Goal: Task Accomplishment & Management: Manage account settings

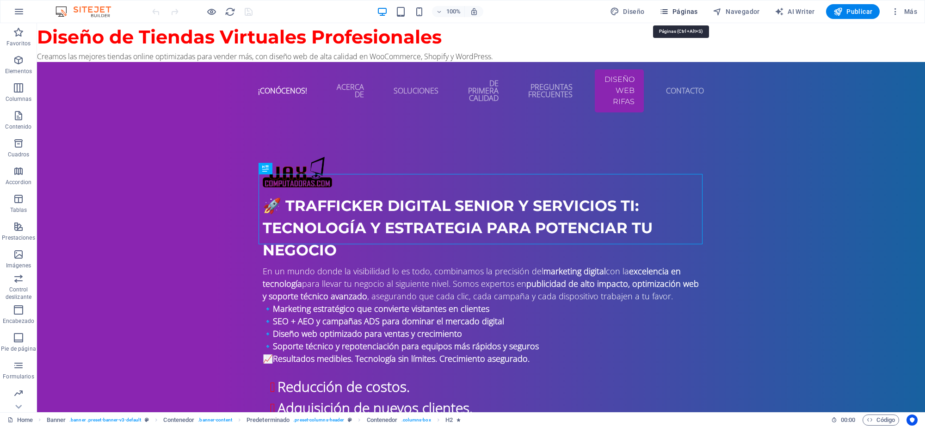
click at [688, 12] on span "Páginas" at bounding box center [678, 11] width 38 height 9
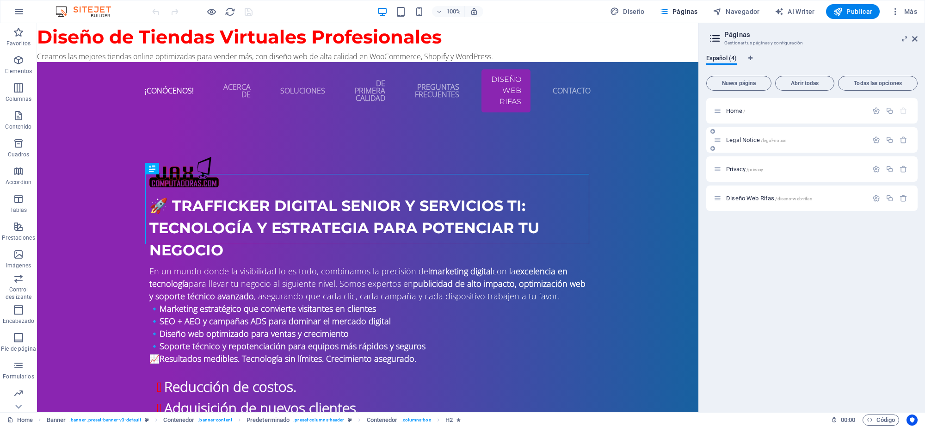
drag, startPoint x: 775, startPoint y: 251, endPoint x: 770, endPoint y: 151, distance: 100.0
click at [774, 240] on div "Home / Legal Notice /legal-notice Privacy /privacy Diseño Web Rifas /diseno-web…" at bounding box center [811, 251] width 211 height 307
click at [751, 56] on icon "Pestañas de idiomas" at bounding box center [750, 58] width 4 height 6
select select "44"
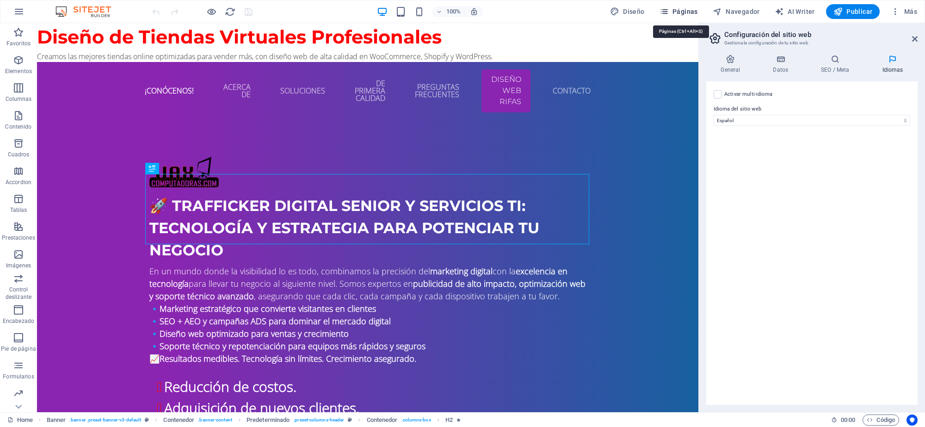
click at [669, 13] on icon "button" at bounding box center [663, 11] width 9 height 9
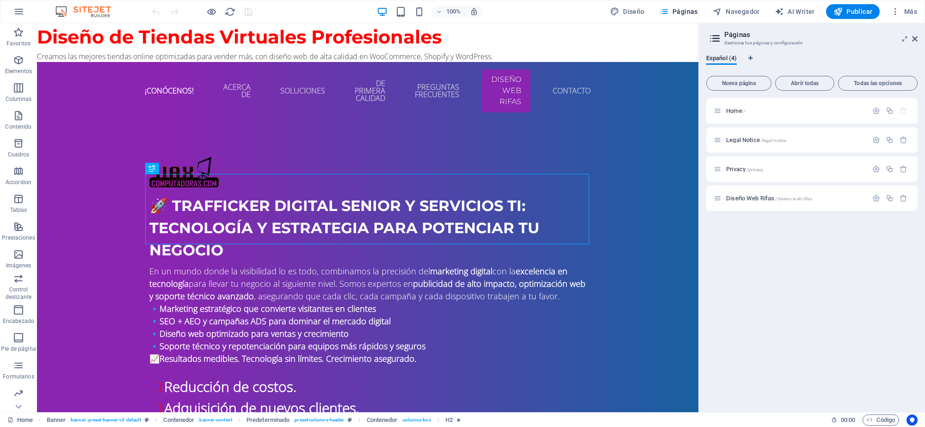
click at [755, 239] on div "Home / Legal Notice /legal-notice Privacy /privacy Diseño Web Rifas /diseno-web…" at bounding box center [811, 251] width 211 height 307
click at [752, 59] on icon "Pestañas de idiomas" at bounding box center [750, 58] width 4 height 6
select select "44"
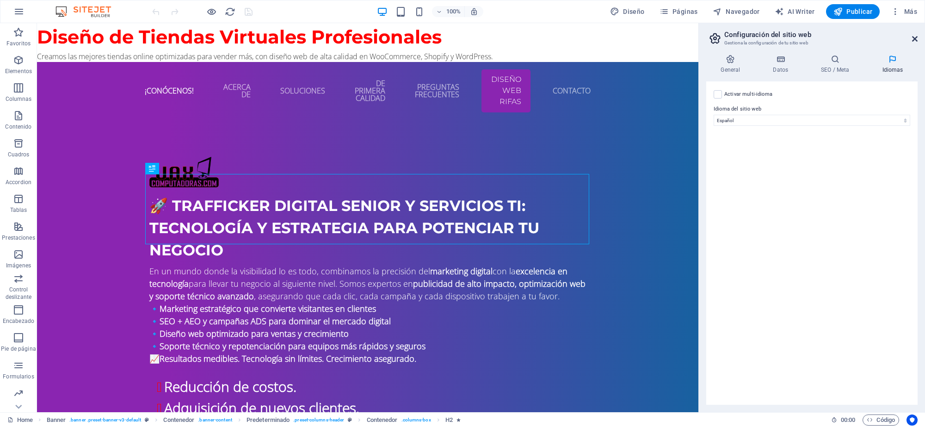
click at [916, 41] on icon at bounding box center [915, 38] width 6 height 7
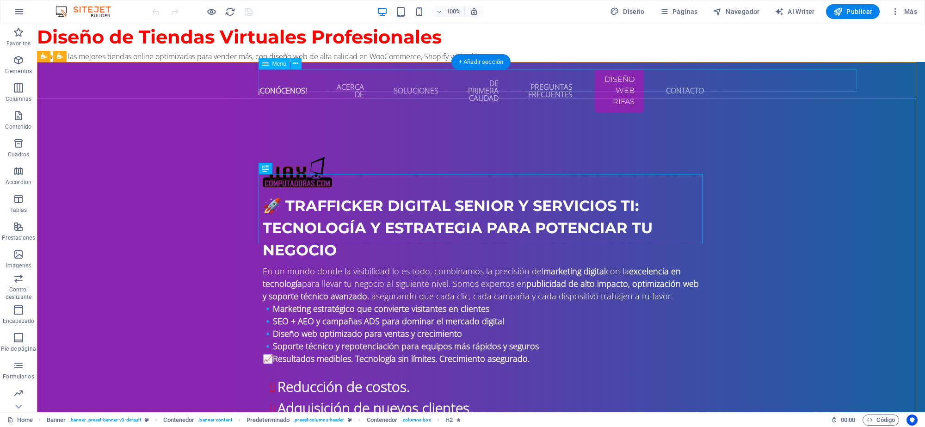
click at [634, 88] on nav "¡Conócenos! Acerca de Soluciones De primera calidad Preguntas frecuentes Diseño…" at bounding box center [481, 90] width 436 height 43
select select
select select "3"
select select
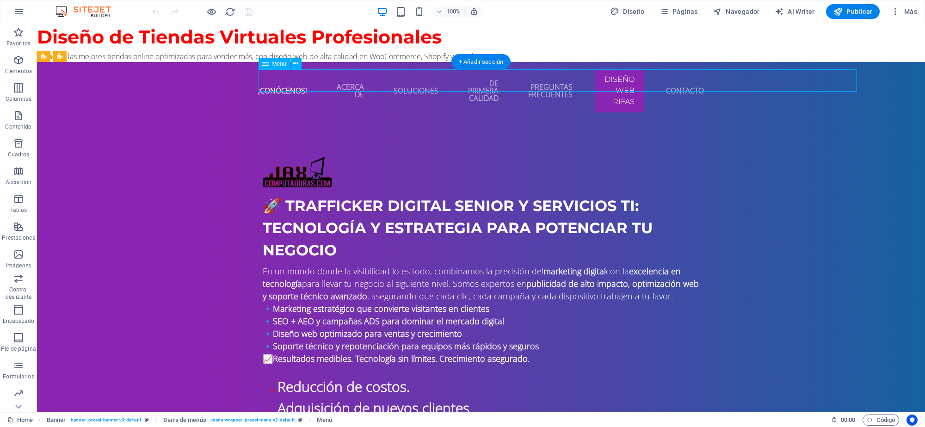
select select "primary"
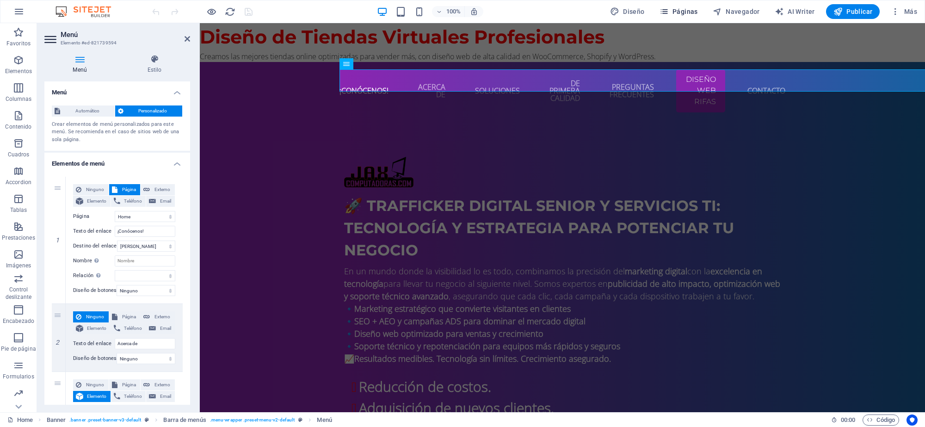
click at [694, 12] on span "Páginas" at bounding box center [678, 11] width 38 height 9
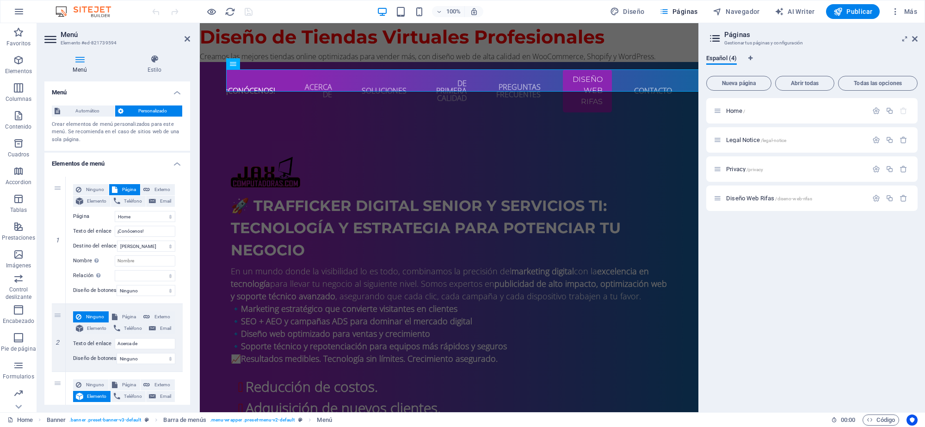
click at [837, 258] on div "Home / Legal Notice /legal-notice Privacy /privacy Diseño Web Rifas /diseno-web…" at bounding box center [811, 251] width 211 height 307
click at [746, 86] on button "Nueva página" at bounding box center [738, 83] width 65 height 15
select select "3"
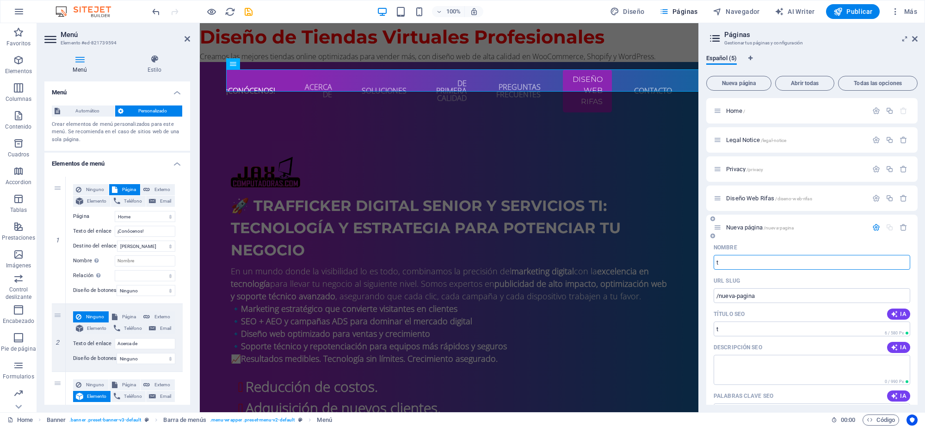
type input "tu"
select select "3"
type input "tur"
type input "/t"
type input "turismo"
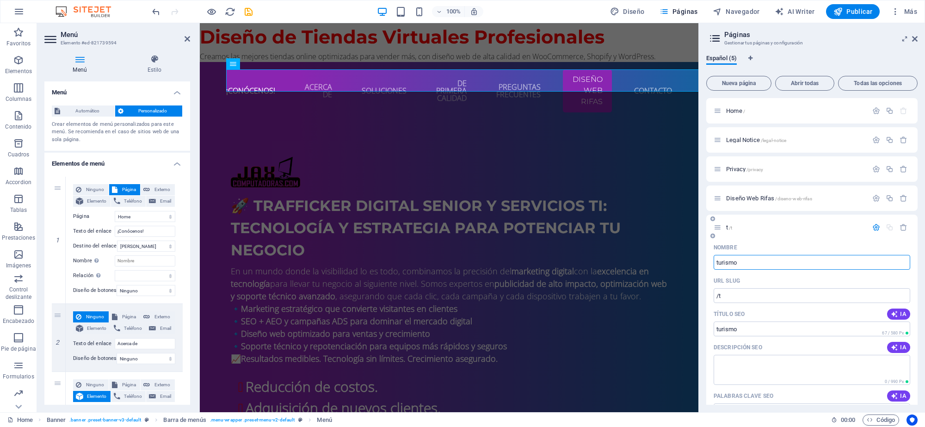
type input "/turismo"
select select "3"
type input "turismo medico"
select select "3"
type input "turismo medico"
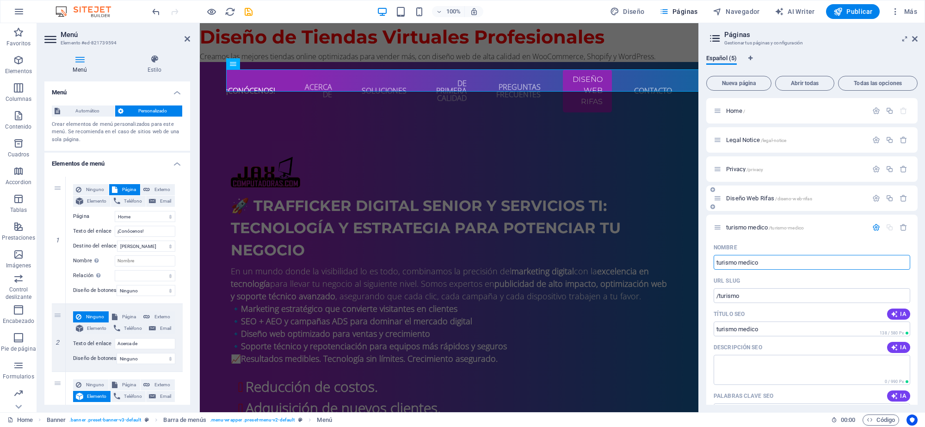
type input "/turismo-medico"
drag, startPoint x: 718, startPoint y: 263, endPoint x: 743, endPoint y: 268, distance: 26.0
click at [722, 266] on input "turismo medico" at bounding box center [811, 262] width 196 height 15
type input "urismo medico"
type input "/urismo-medico"
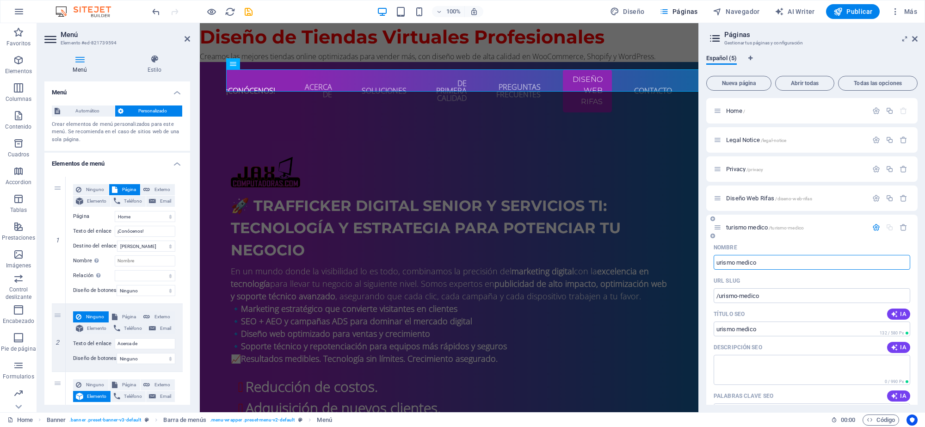
select select "3"
click at [777, 258] on input "urismo medico" at bounding box center [811, 262] width 196 height 15
type input "u"
select select "3"
type input "/urismo-medic"
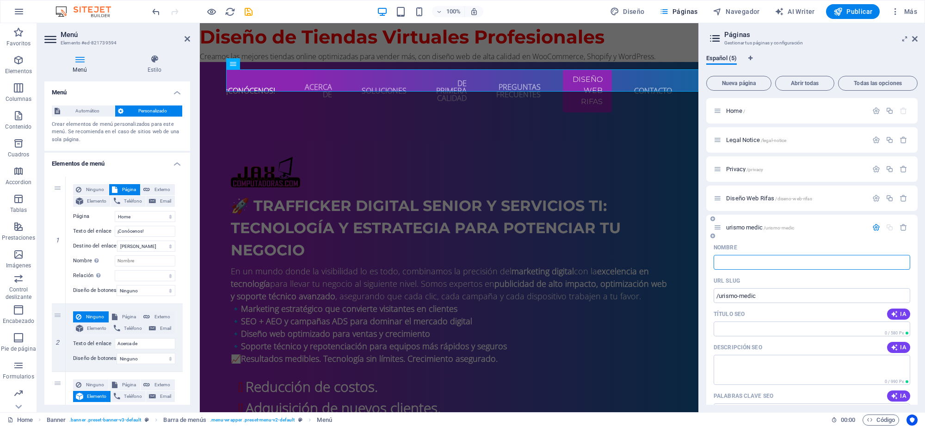
type input "/"
select select "3"
paste input "Turismo Médico"
type input "Turismo Médico"
type input "/turismo-medico"
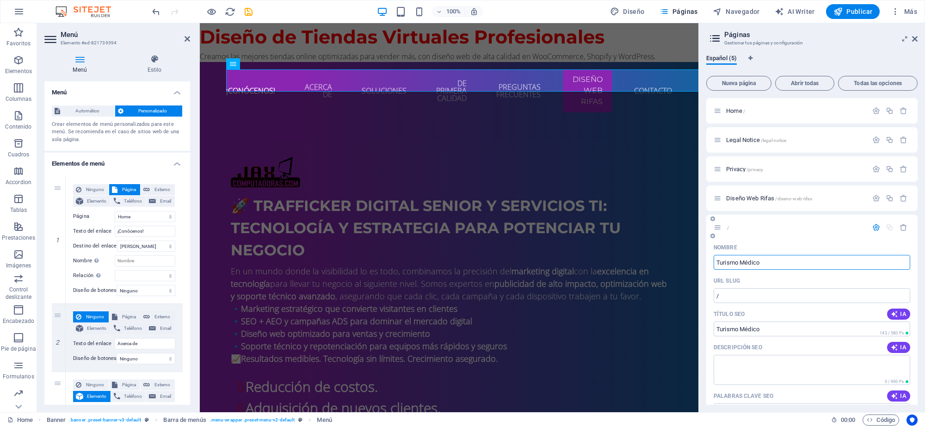
type input "Turismo Médico"
select select "3"
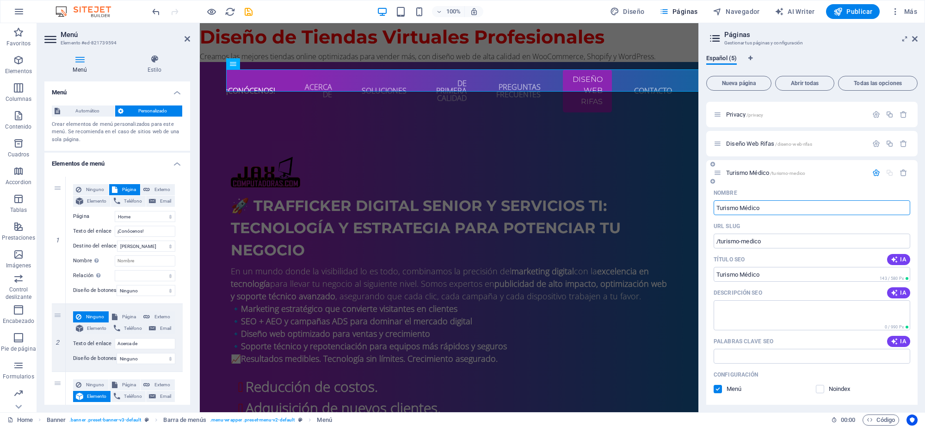
scroll to position [116, 0]
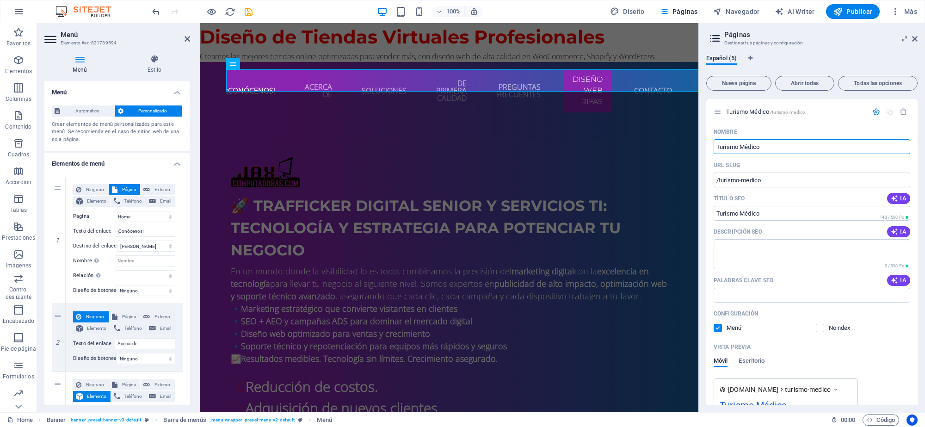
type input "Turismo Médico"
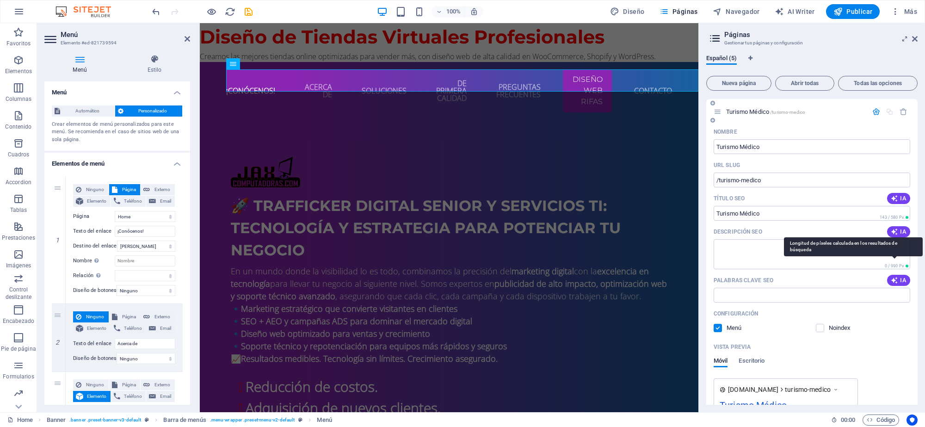
click at [898, 265] on span "0 / 990 Px" at bounding box center [893, 266] width 19 height 5
paste textarea "Impulsa tu clínica de turismo médico en Medellín con diseño web profesional, SE…"
type textarea "Impulsa tu clínica de turismo médico en Medellín con diseño web profesional, SE…"
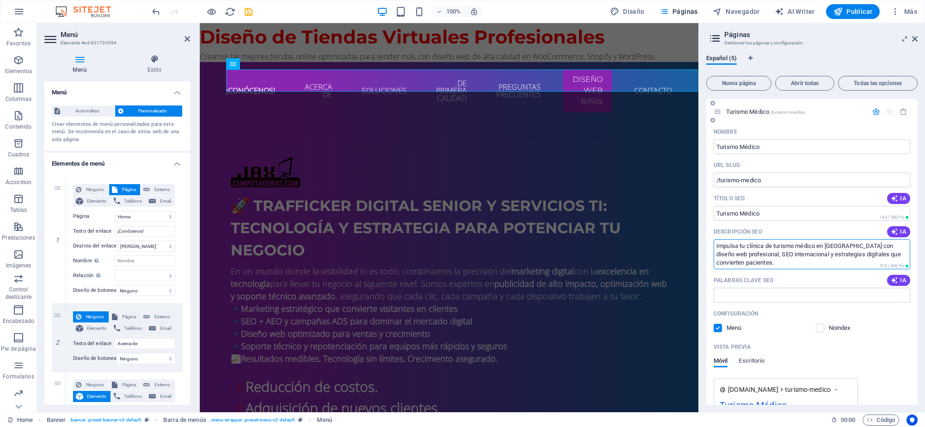
select select "3"
type textarea "Impulsa tu clínica de turismo médico en Medellín con diseño web profesional, SE…"
click at [777, 292] on input "Palabras clave SEO" at bounding box center [811, 295] width 196 height 15
click at [734, 297] on input "Palabras clave SEO" at bounding box center [811, 295] width 196 height 15
paste input "Marketing para clínicas en Medellín"
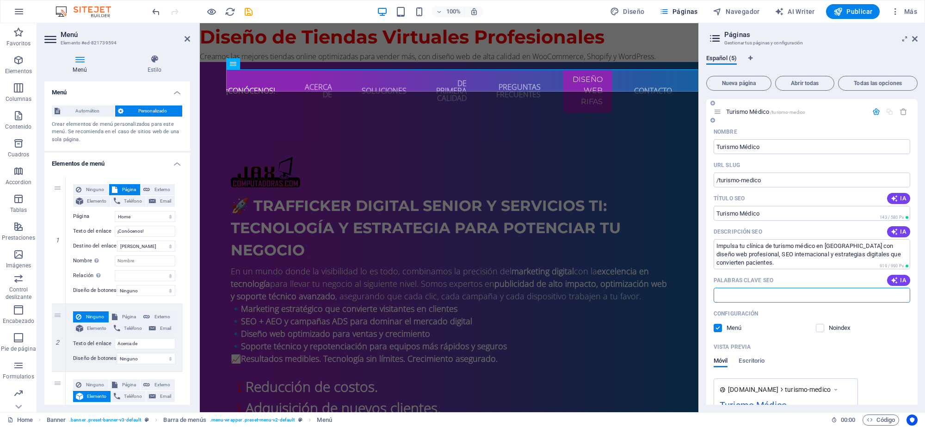
type input "Marketing para clínicas en Medellín"
select select "3"
type input "Marketing para clínicas en Medellín,"
select select "3"
click at [822, 296] on input "Marketing para clínicas en Medellín," at bounding box center [811, 295] width 196 height 15
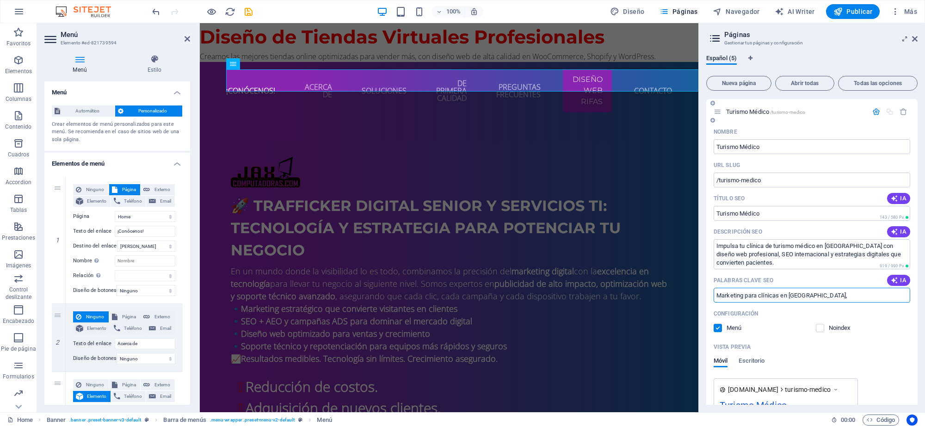
type input "Marketing para clínicas en Medellín,"
select select "3"
paste input "Agencia de marketing para turismo médico"
type input "Marketing para clínicas en Medellín, Agencia de marketing para turismo médico"
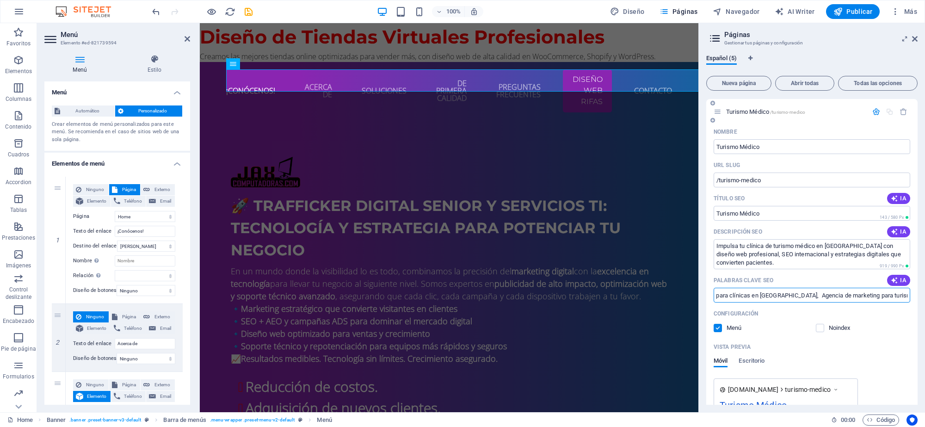
select select "3"
type input "Marketing para clínicas en Medellín, Agencia de marketing para turismo médico,"
select select "3"
type input "Marketing para clínicas en Medellín, Agencia de marketing para turismo médico,"
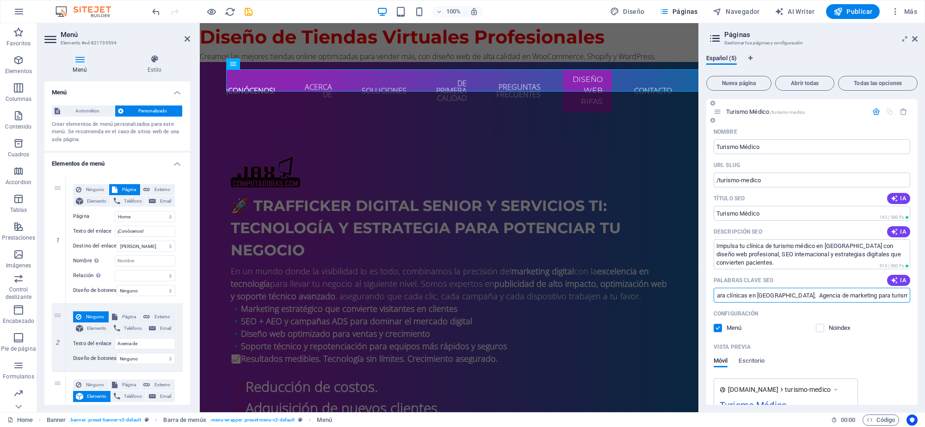
select select "3"
type input "Marketing para clínicas en Medellín, Agencia de marketing para turismo médico,"
select select "3"
click at [877, 298] on input "Marketing para clínicas en Medellín, Agencia de marketing para turismo médico," at bounding box center [811, 295] width 196 height 15
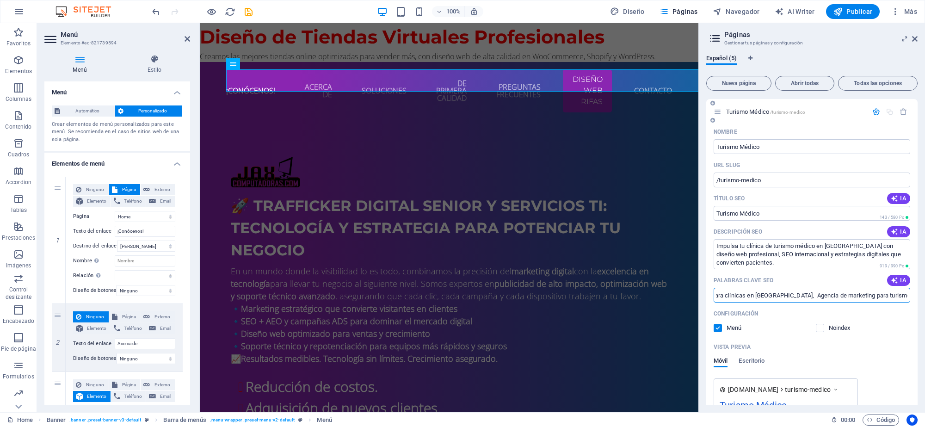
paste input "SEO para turismo médico Colombia"
type input "Marketing para clínicas en Medellín, Agencia de marketing para turismo médico, …"
select select "3"
type input "Marketing para clínicas en Medellín, Agencia de marketing para turismo médico, …"
select select "3"
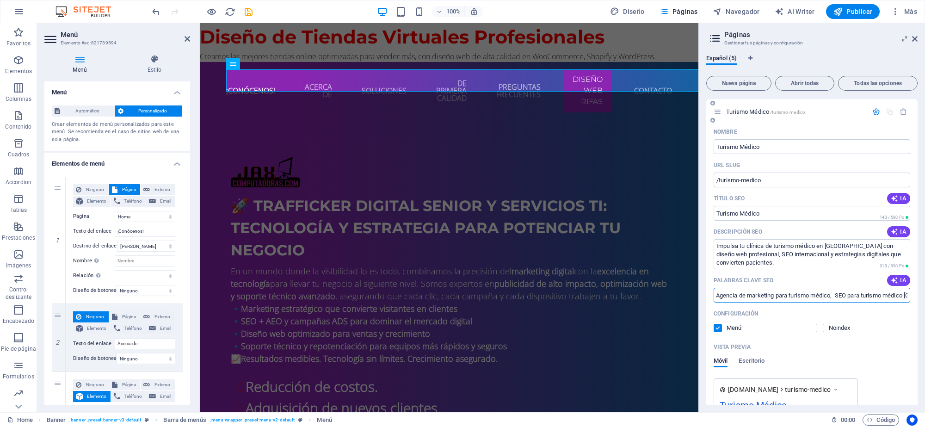
type input "Marketing para clínicas en Medellín, Agencia de marketing para turismo médico, …"
select select "3"
drag, startPoint x: 864, startPoint y: 297, endPoint x: 875, endPoint y: 320, distance: 25.6
click at [870, 311] on div "Nombre Turismo Médico ​ URL SLUG /turismo-medico ​ Título SEO IA Turismo Médico…" at bounding box center [811, 310] width 211 height 372
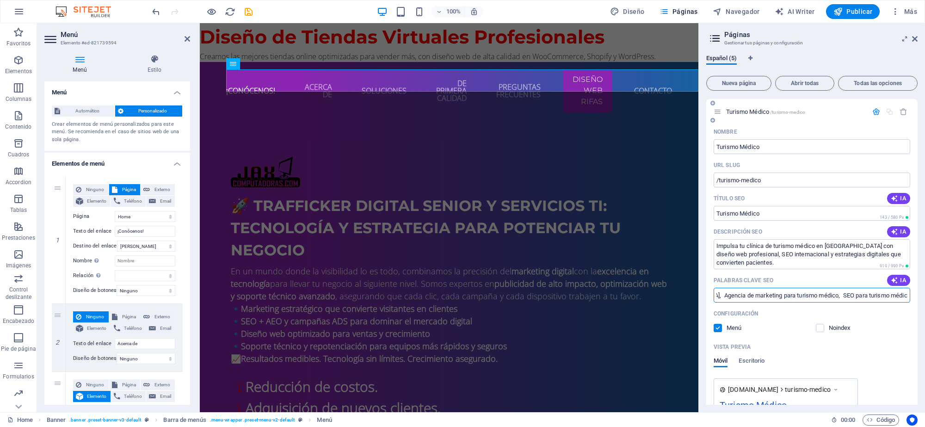
scroll to position [0, 135]
paste input "diseño web profesional para médicos"
type input "Marketing para clínicas en Medellín, Agencia de marketing para turismo médico, …"
select select "3"
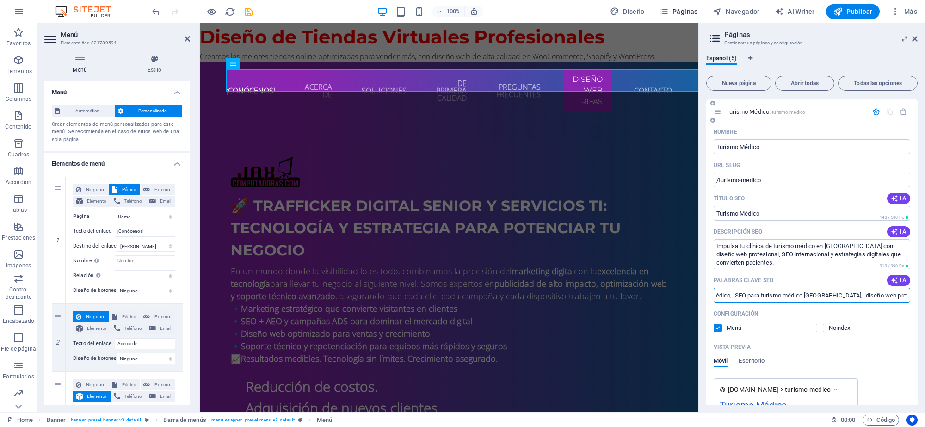
click at [888, 289] on input "Marketing para clínicas en Medellín, Agencia de marketing para turismo médico, …" at bounding box center [811, 295] width 196 height 15
type input "Marketing para clínicas en Medellín, Agencia de marketing para turismo médico, …"
select select "3"
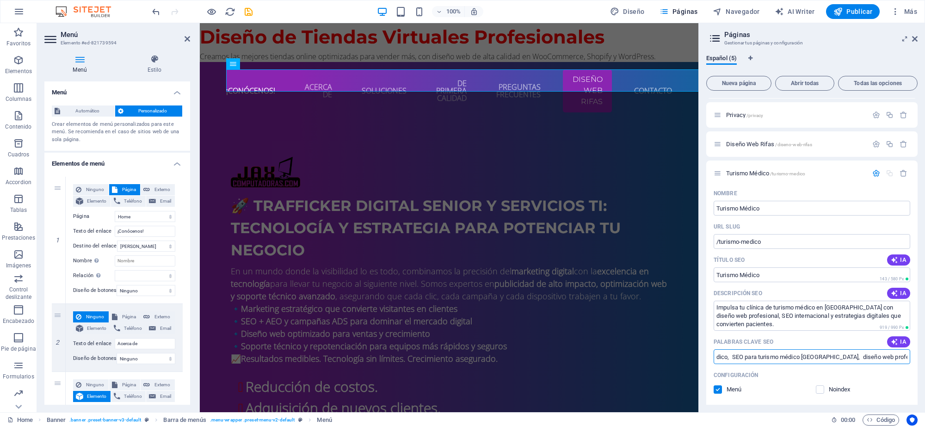
scroll to position [37, 0]
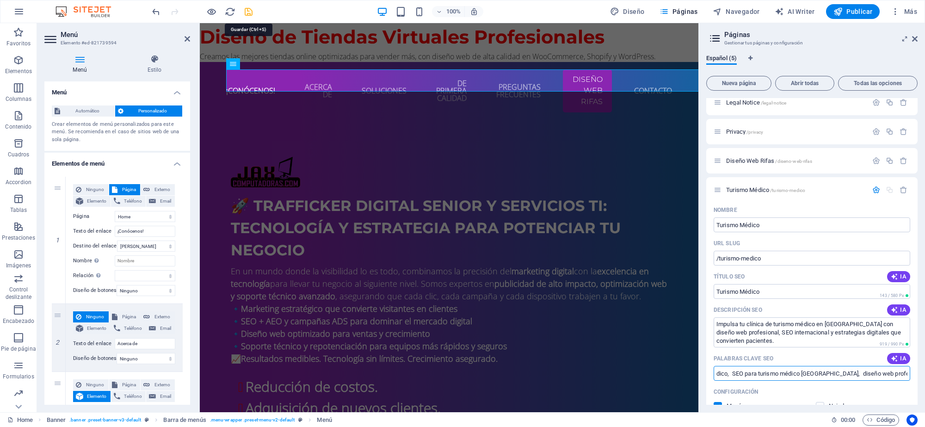
type input "Marketing para clínicas en Medellín, Agencia de marketing para turismo médico, …"
drag, startPoint x: 250, startPoint y: 13, endPoint x: 230, endPoint y: 11, distance: 20.0
click at [250, 13] on icon "save" at bounding box center [248, 11] width 11 height 11
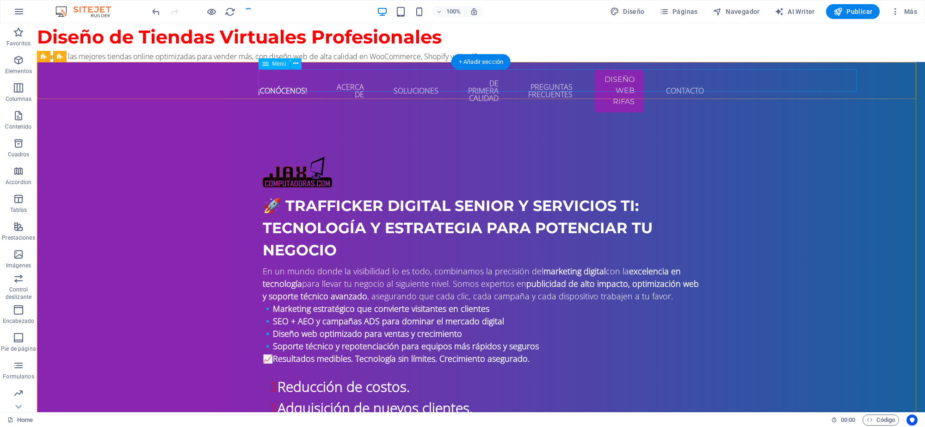
click at [393, 80] on nav "¡Conócenos! Acerca de Soluciones De primera calidad Preguntas frecuentes Diseño…" at bounding box center [481, 90] width 436 height 43
select select
select select "3"
select select
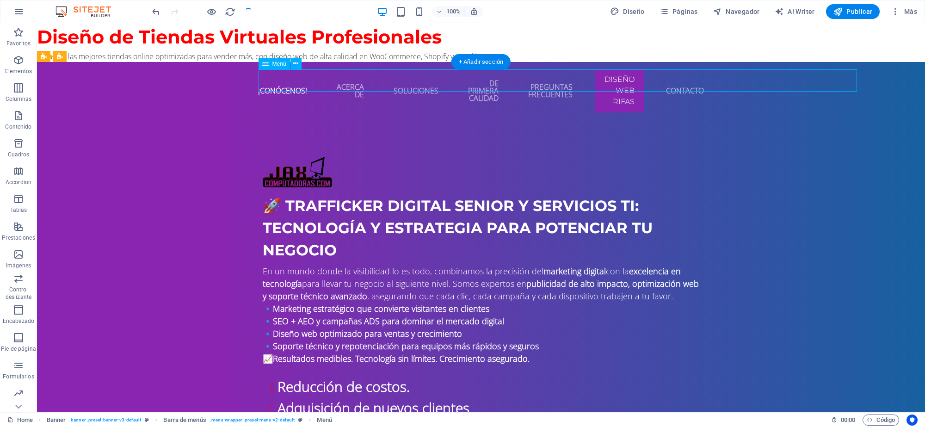
select select "primary"
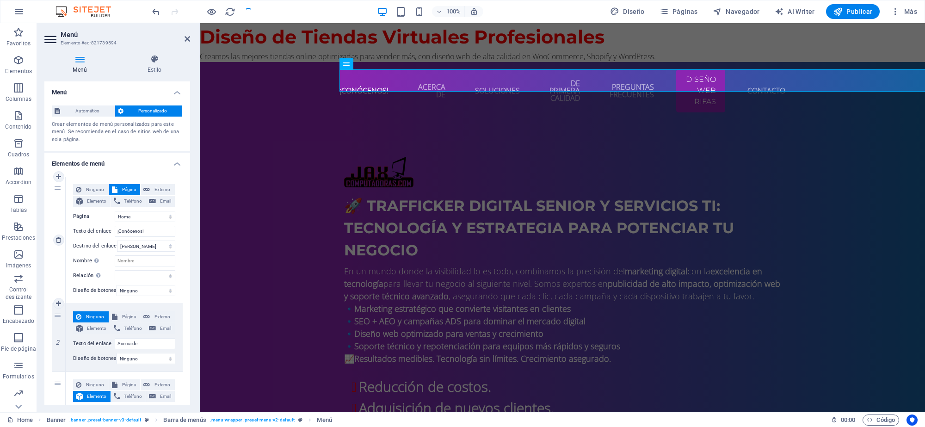
select select "3"
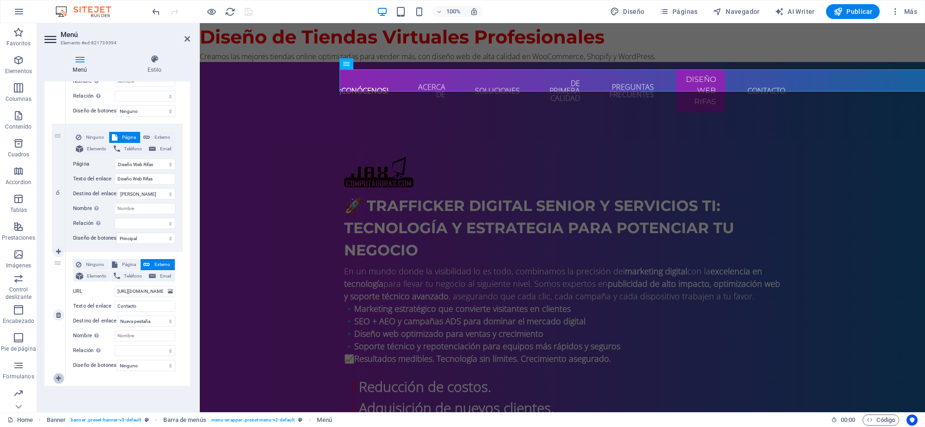
click at [58, 375] on icon at bounding box center [58, 378] width 5 height 6
select select
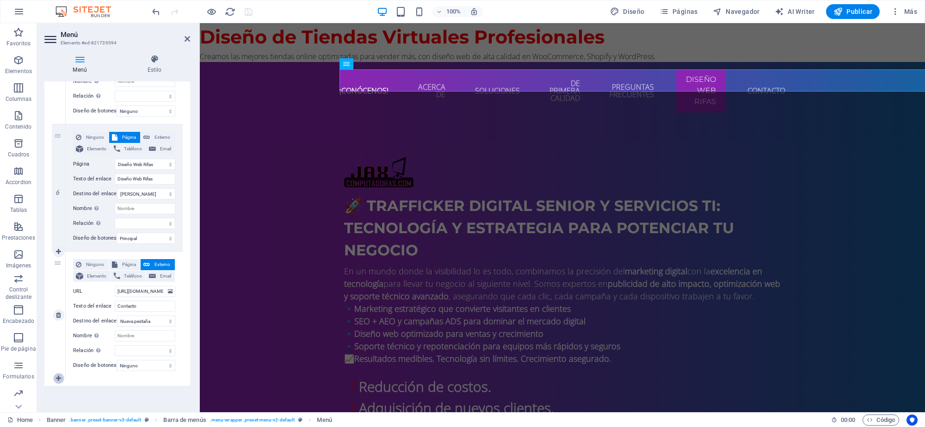
select select
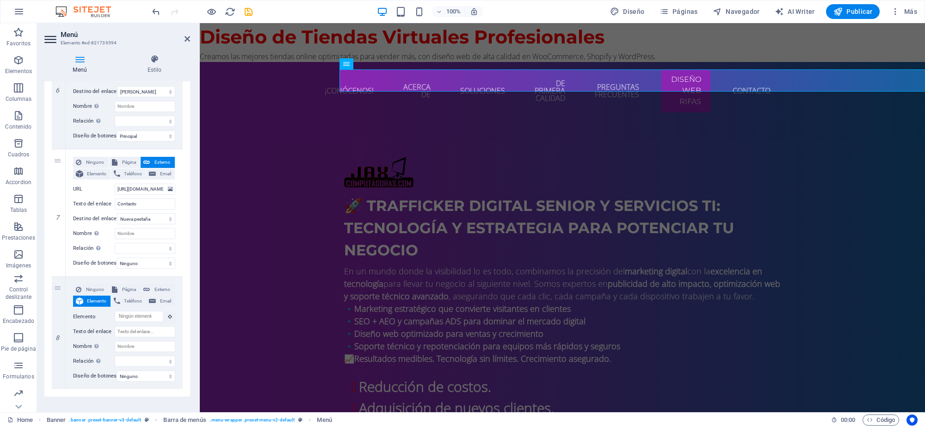
scroll to position [704, 0]
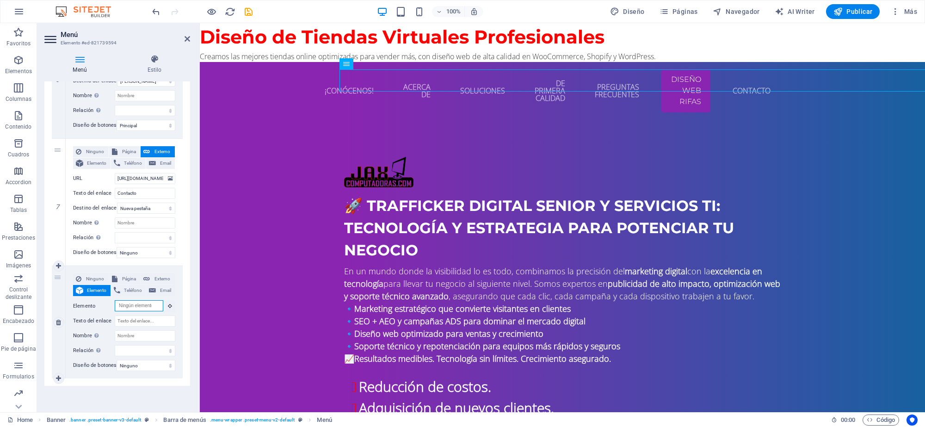
click at [156, 300] on input "Elemento" at bounding box center [139, 305] width 49 height 11
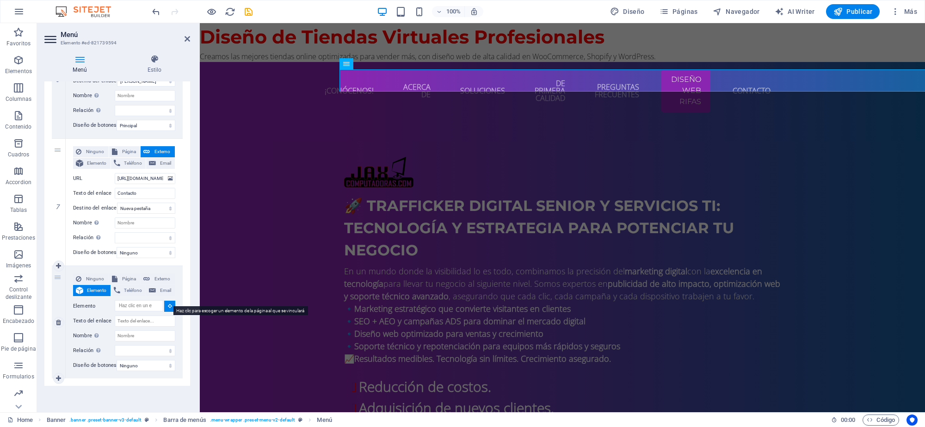
click at [166, 304] on button at bounding box center [169, 306] width 11 height 11
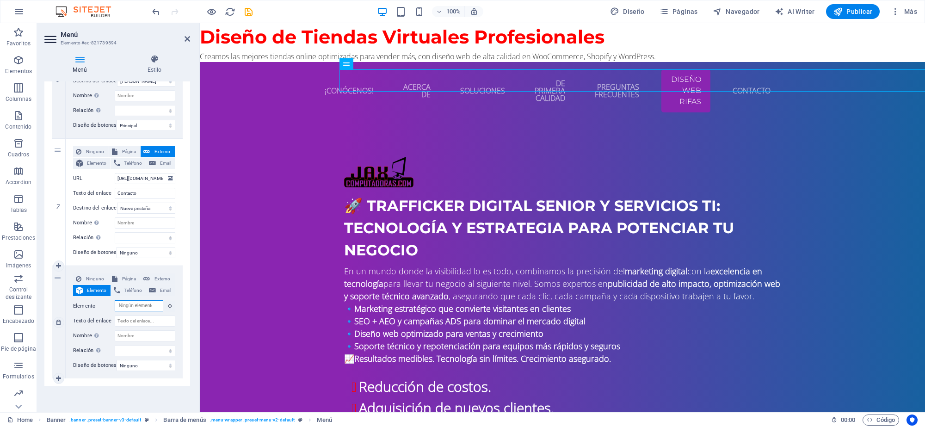
click at [152, 305] on input "Elemento" at bounding box center [139, 305] width 49 height 11
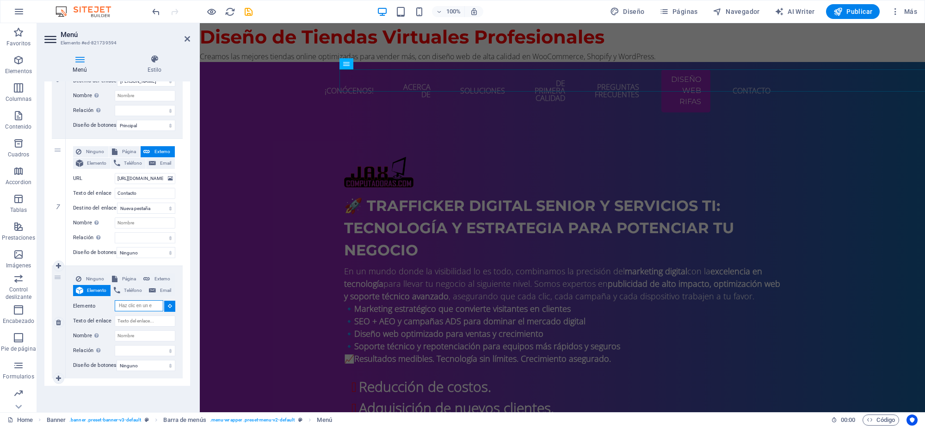
click at [148, 303] on input "Elemento" at bounding box center [139, 305] width 49 height 11
click at [91, 308] on div "Ninguno Página Externo Elemento Teléfono Email Página Home Legal Notice Privacy…" at bounding box center [124, 314] width 102 height 83
click at [124, 273] on span "Página" at bounding box center [129, 278] width 18 height 11
select select
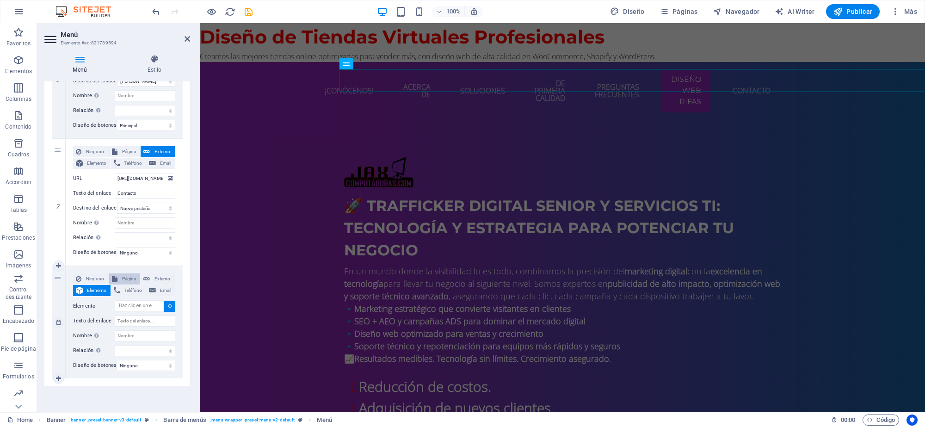
select select
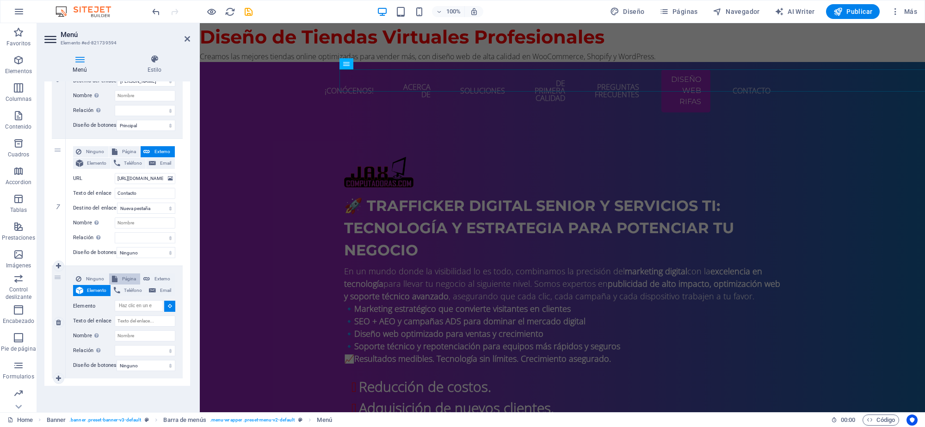
select select
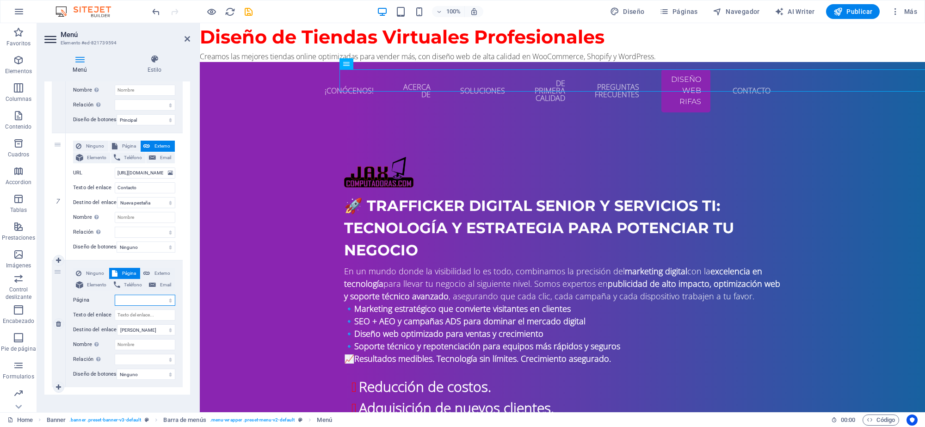
click at [145, 297] on select "Home Legal Notice Privacy Diseño Web Rifas Turismo Médico" at bounding box center [145, 300] width 61 height 11
select select "4"
click at [115, 295] on select "Home Legal Notice Privacy Diseño Web Rifas Turismo Médico" at bounding box center [145, 300] width 61 height 11
select select
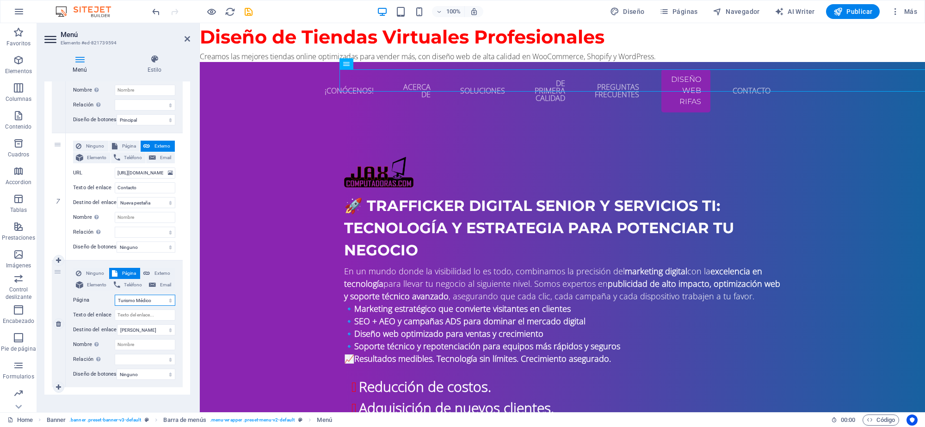
select select
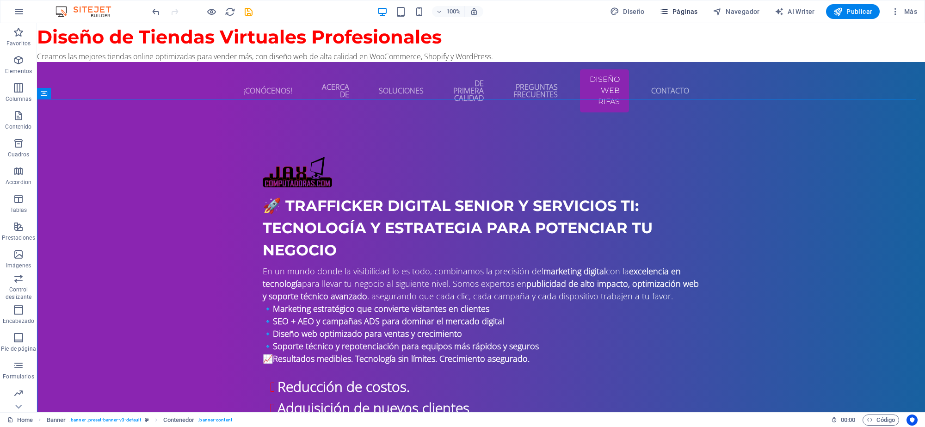
click at [669, 9] on icon "button" at bounding box center [663, 11] width 9 height 9
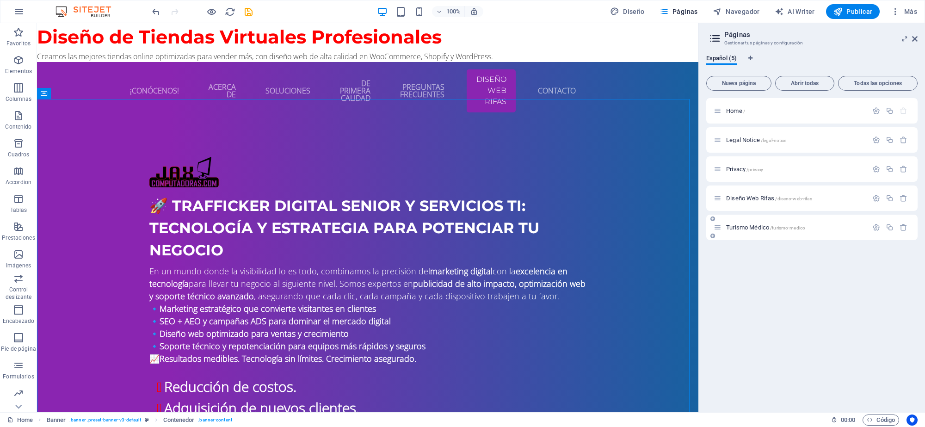
click at [794, 230] on span "Turismo Médico /turismo-medico" at bounding box center [765, 227] width 79 height 7
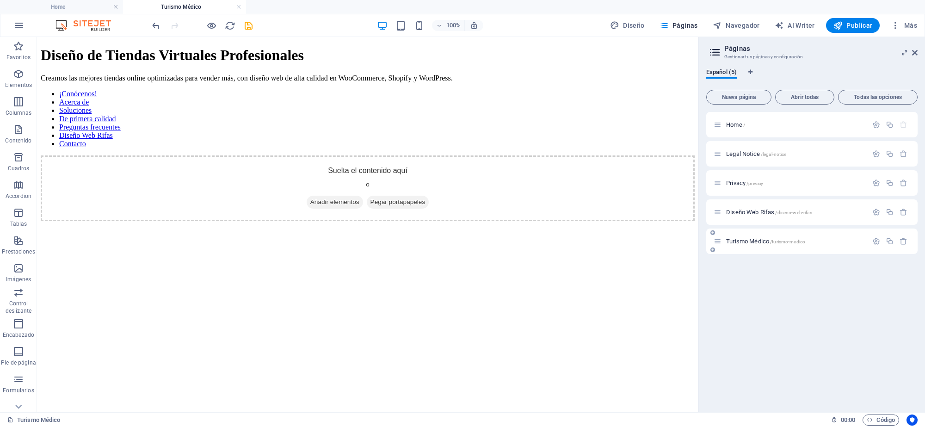
scroll to position [0, 0]
click at [736, 28] on span "Navegador" at bounding box center [735, 25] width 47 height 9
select select "16884570-es"
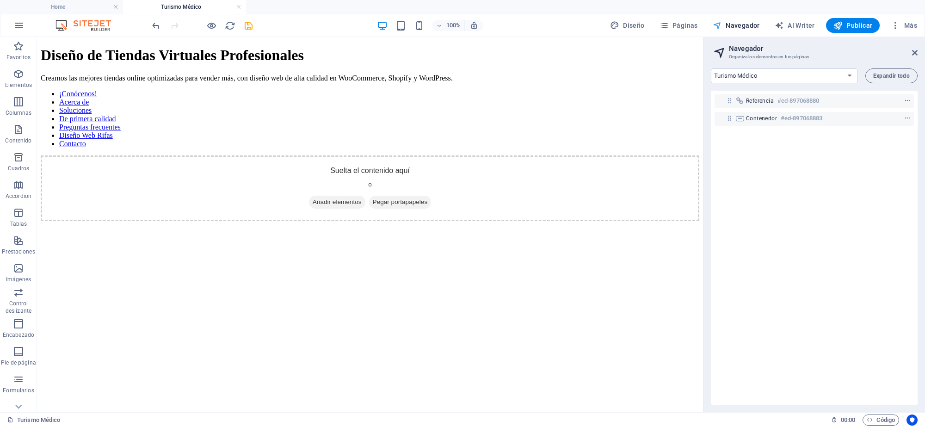
click at [737, 29] on span "Navegador" at bounding box center [735, 25] width 47 height 9
click at [669, 26] on icon "button" at bounding box center [663, 25] width 9 height 9
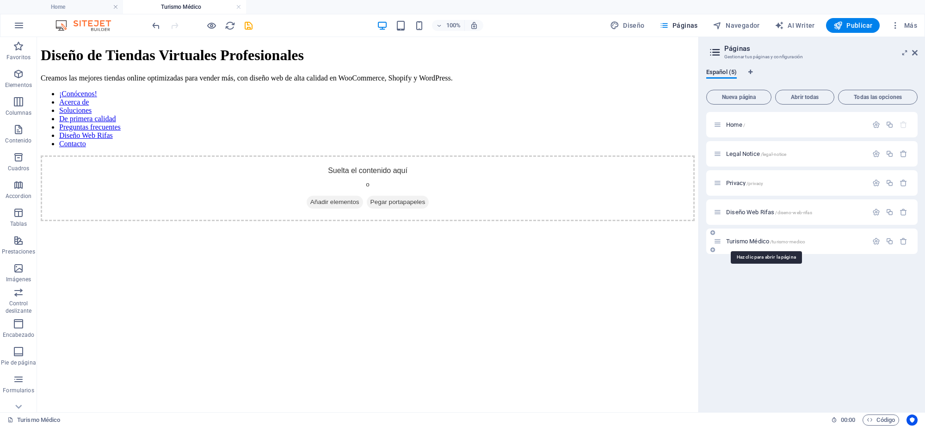
click at [786, 241] on span "/turismo-medico" at bounding box center [787, 241] width 35 height 5
click at [770, 242] on span "Turismo Médico /turismo-medico" at bounding box center [765, 241] width 79 height 7
click at [872, 241] on icon "button" at bounding box center [876, 241] width 8 height 8
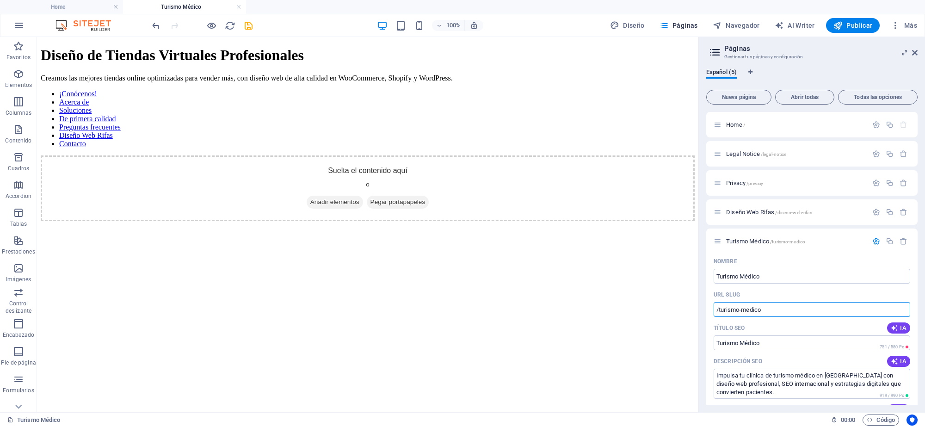
drag, startPoint x: 815, startPoint y: 347, endPoint x: 678, endPoint y: 311, distance: 141.5
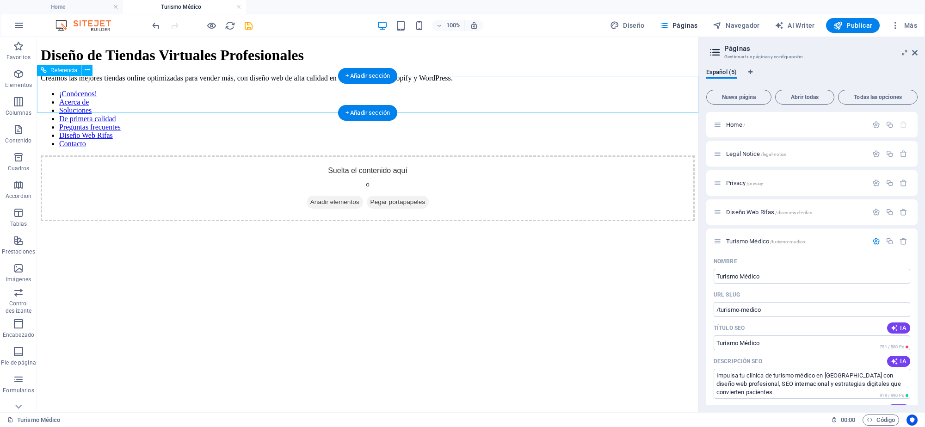
click at [299, 92] on nav "¡Conócenos! Acerca de Soluciones De primera calidad Preguntas frecuentes Diseño…" at bounding box center [368, 119] width 654 height 58
click at [204, 90] on nav "¡Conócenos! Acerca de Soluciones De primera calidad Preguntas frecuentes Diseño…" at bounding box center [368, 119] width 654 height 58
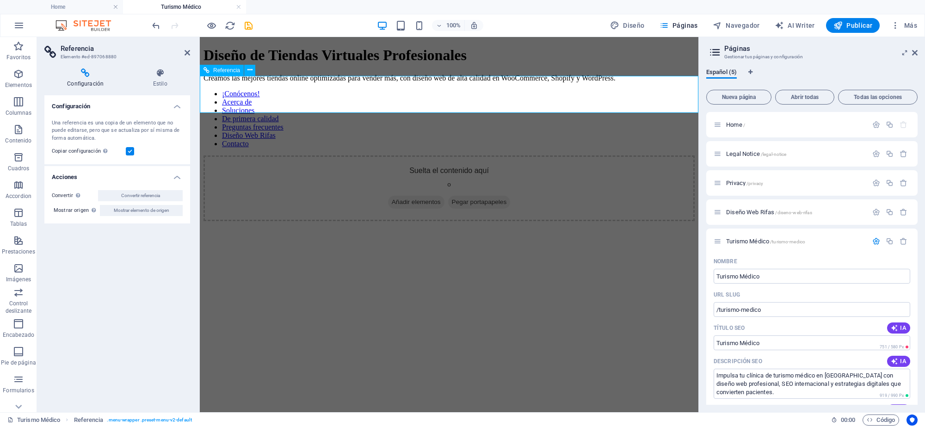
click at [385, 98] on nav "¡Conócenos! Acerca de Soluciones De primera calidad Preguntas frecuentes Diseño…" at bounding box center [448, 119] width 491 height 58
click at [676, 27] on span "Páginas" at bounding box center [678, 25] width 38 height 9
click at [685, 96] on nav "¡Conócenos! Acerca de Soluciones De primera calidad Preguntas frecuentes Diseño…" at bounding box center [448, 119] width 491 height 58
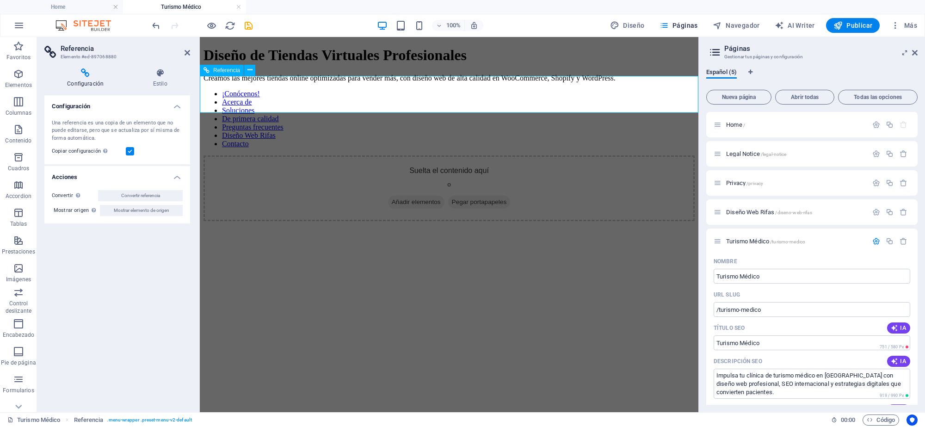
click at [424, 101] on nav "¡Conócenos! Acerca de Soluciones De primera calidad Preguntas frecuentes Diseño…" at bounding box center [448, 119] width 491 height 58
drag, startPoint x: 424, startPoint y: 101, endPoint x: 360, endPoint y: 91, distance: 65.1
click at [422, 100] on nav "¡Conócenos! Acerca de Soluciones De primera calidad Preguntas frecuentes Diseño…" at bounding box center [448, 119] width 491 height 58
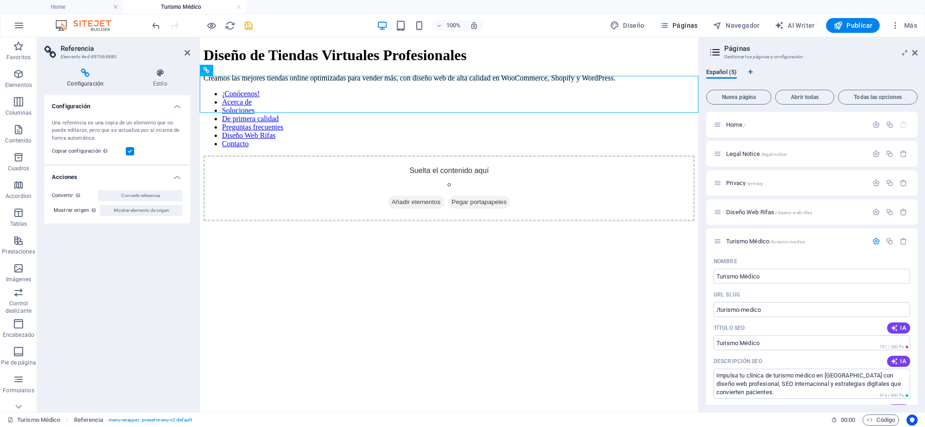
click at [275, 51] on h1 "Diseño de Tiendas Virtuales Profesionales" at bounding box center [448, 55] width 491 height 17
drag, startPoint x: 250, startPoint y: 25, endPoint x: 130, endPoint y: 35, distance: 120.6
click at [250, 25] on icon "save" at bounding box center [248, 25] width 11 height 11
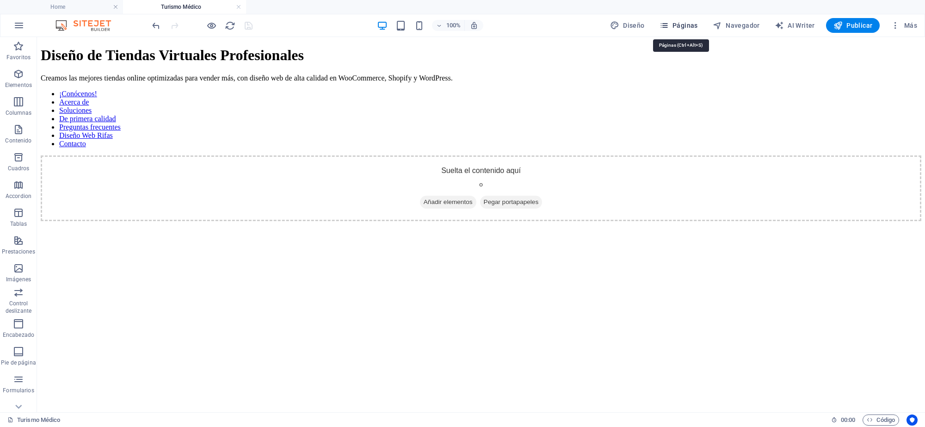
click at [682, 22] on span "Páginas" at bounding box center [678, 25] width 38 height 9
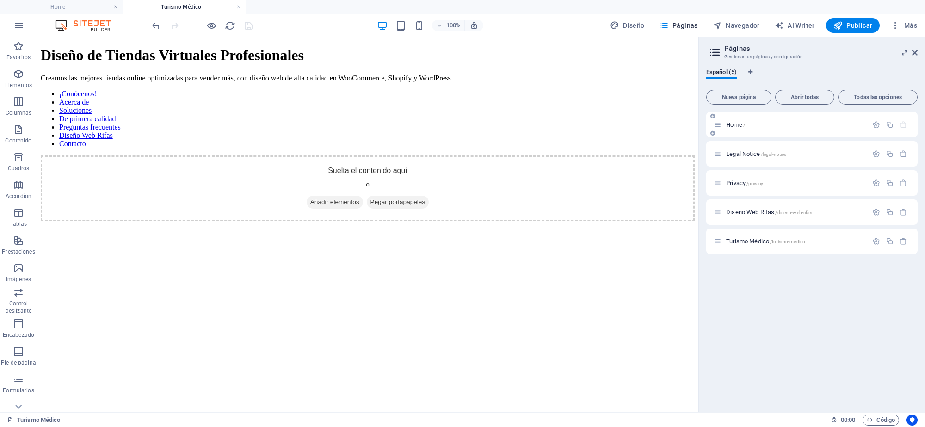
click at [733, 128] on div "Home /" at bounding box center [790, 124] width 154 height 11
click at [736, 125] on span "Home /" at bounding box center [735, 124] width 19 height 7
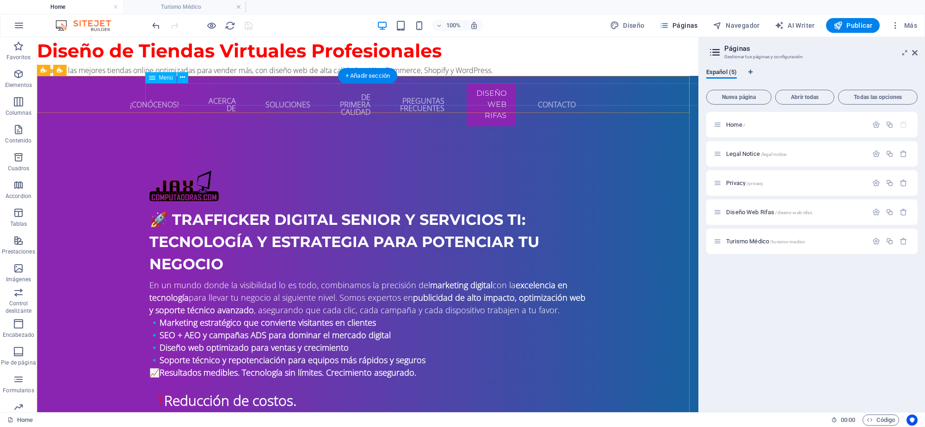
click at [265, 98] on nav "¡Conócenos! Acerca de Soluciones De primera calidad Preguntas frecuentes Diseño…" at bounding box center [367, 104] width 436 height 43
select select
select select "3"
select select
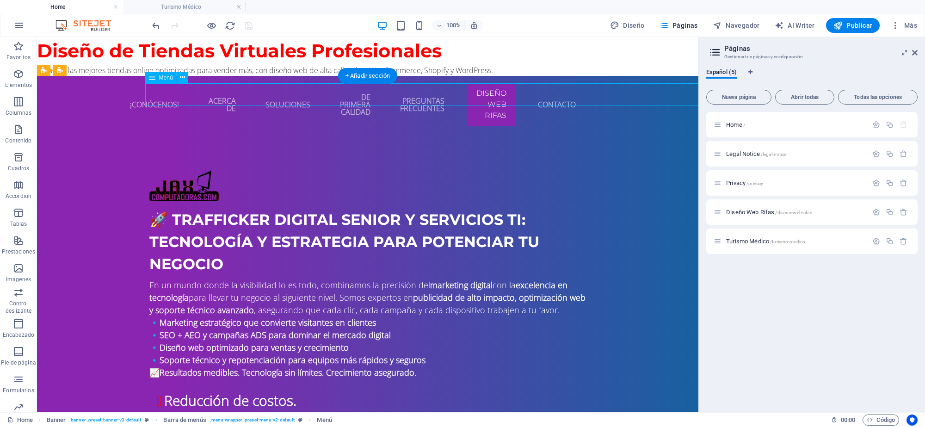
select select "primary"
select select "4"
select select
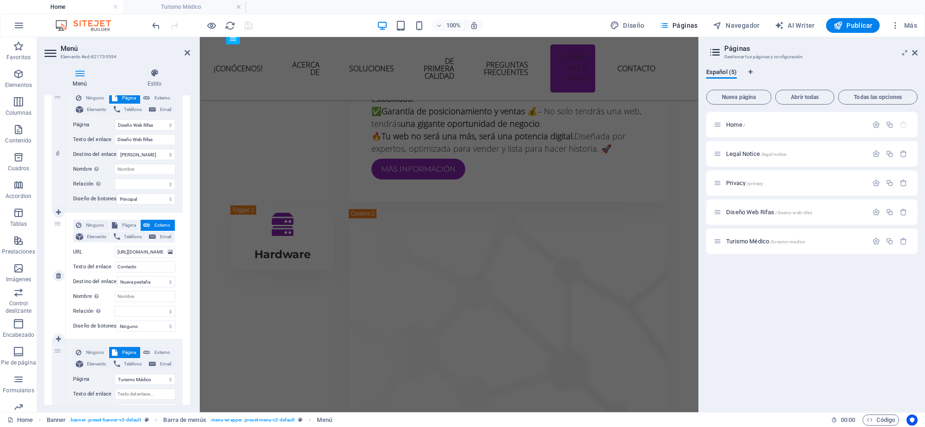
scroll to position [617, 0]
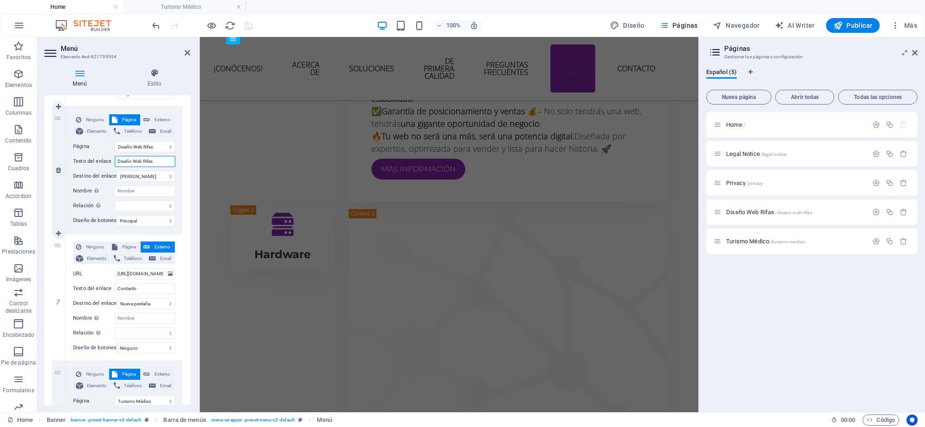
click at [147, 165] on input "Diseño Web Rifas" at bounding box center [145, 161] width 61 height 11
click at [153, 176] on select "Nueva pestaña Misma pestaña Superposición" at bounding box center [146, 176] width 58 height 11
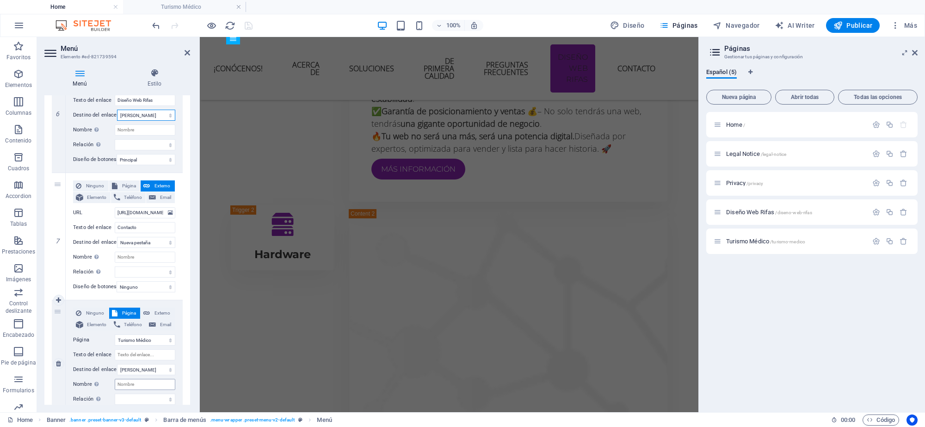
scroll to position [733, 0]
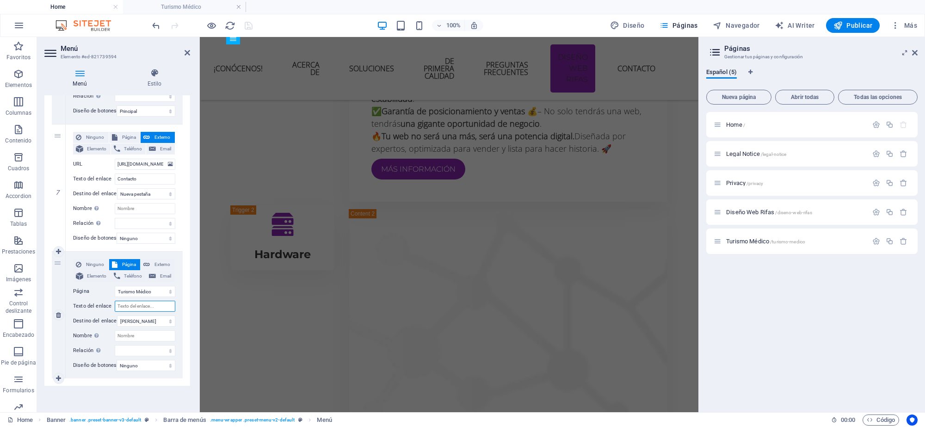
click at [130, 302] on input "Texto del enlace" at bounding box center [145, 306] width 61 height 11
type input "tu"
select select
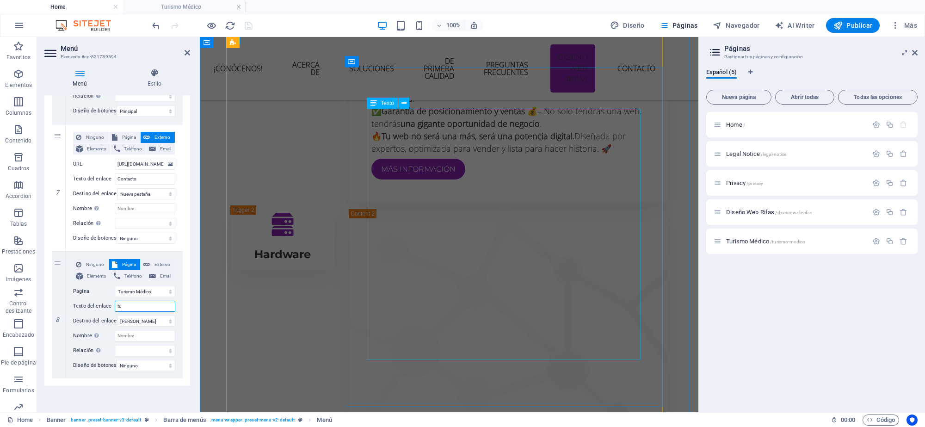
select select
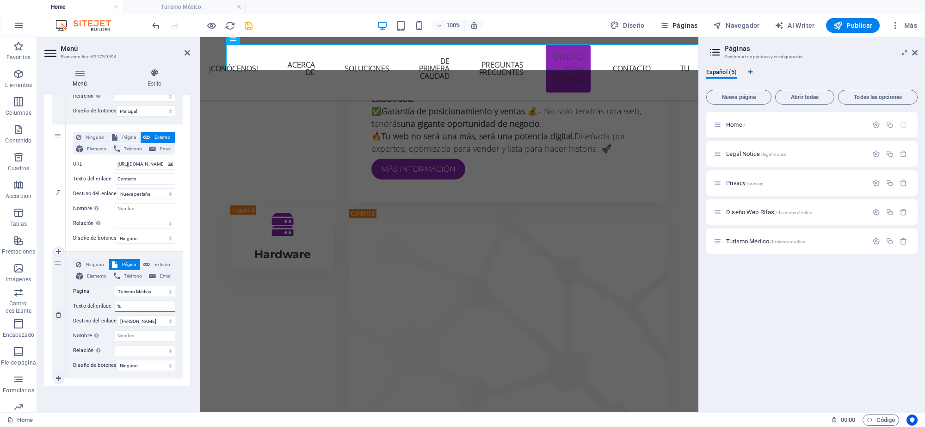
click at [133, 301] on input "tu" at bounding box center [145, 306] width 61 height 11
type input "t"
select select
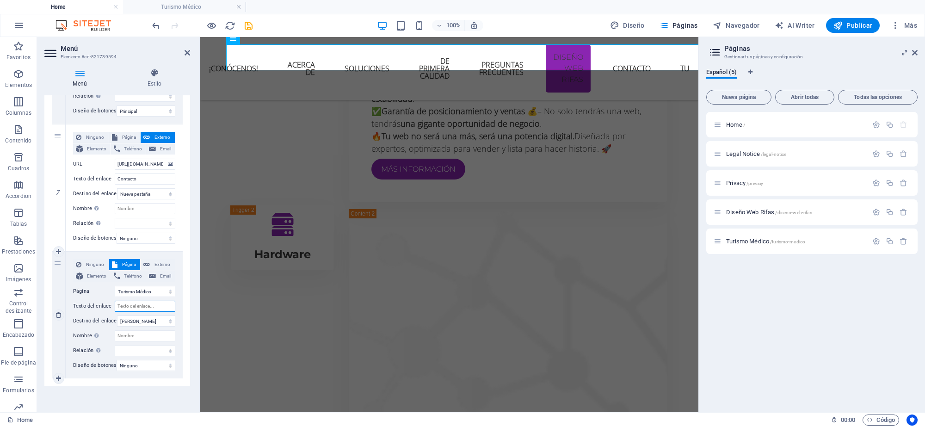
select select
paste input "Turismo Médico"
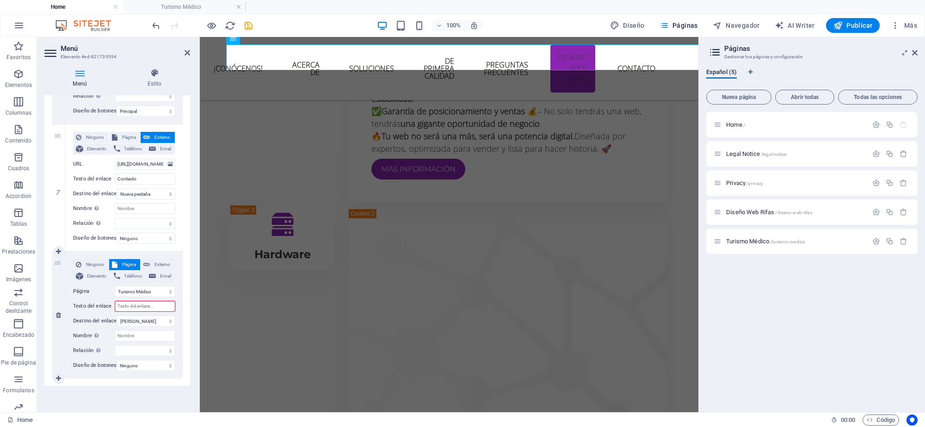
type input "Turismo Médico"
select select
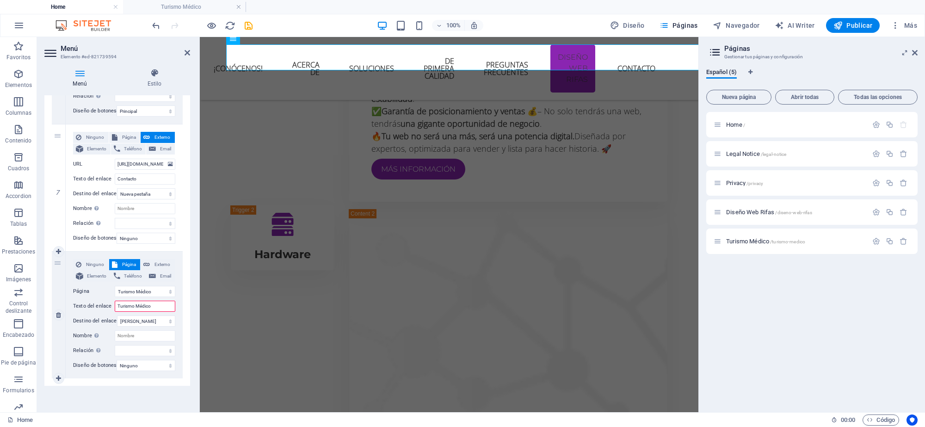
select select
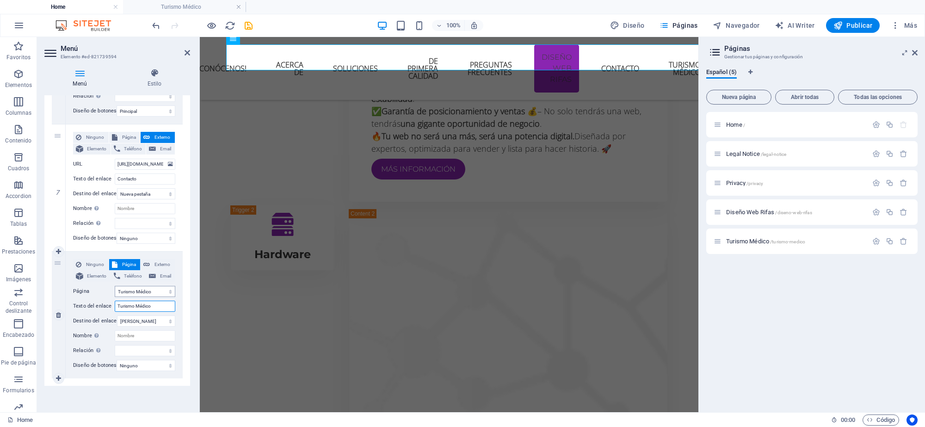
type input "Turismo Médico"
click at [162, 286] on select "Home Legal Notice Privacy Diseño Web Rifas Turismo Médico" at bounding box center [145, 291] width 61 height 11
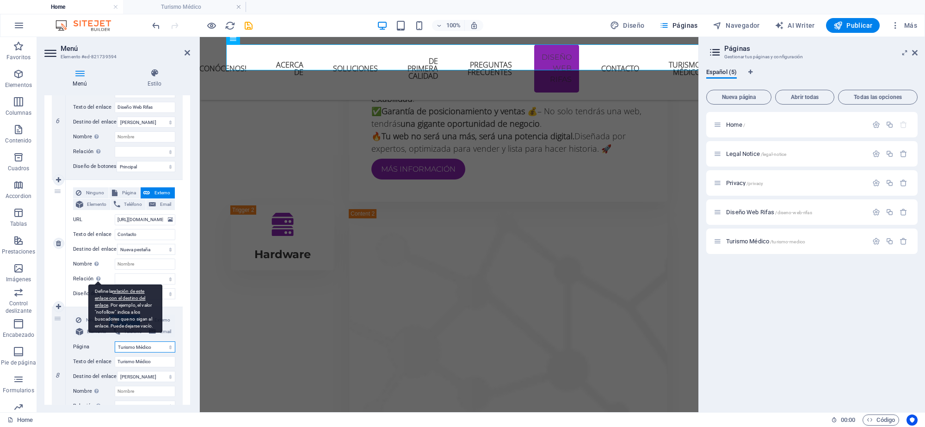
scroll to position [617, 0]
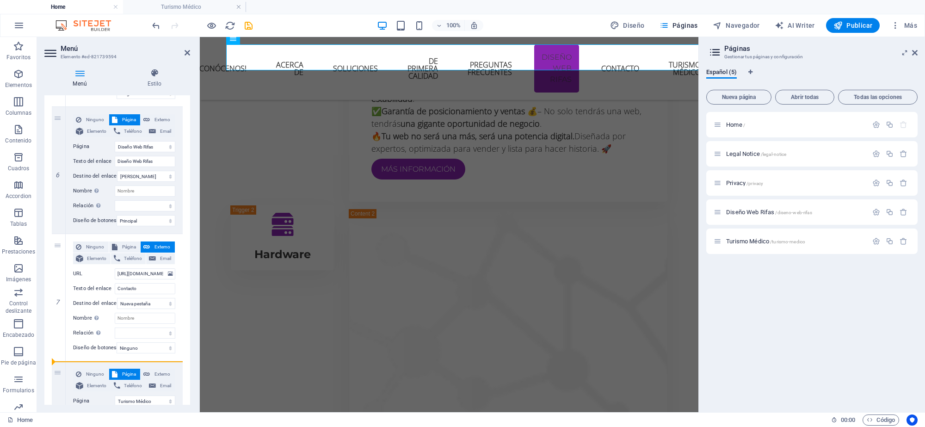
drag, startPoint x: 58, startPoint y: 273, endPoint x: 61, endPoint y: 405, distance: 132.3
click at [61, 405] on div "Menú Estilo Menú Automático Personalizado Crear elementos de menú personalizado…" at bounding box center [117, 236] width 160 height 351
select select
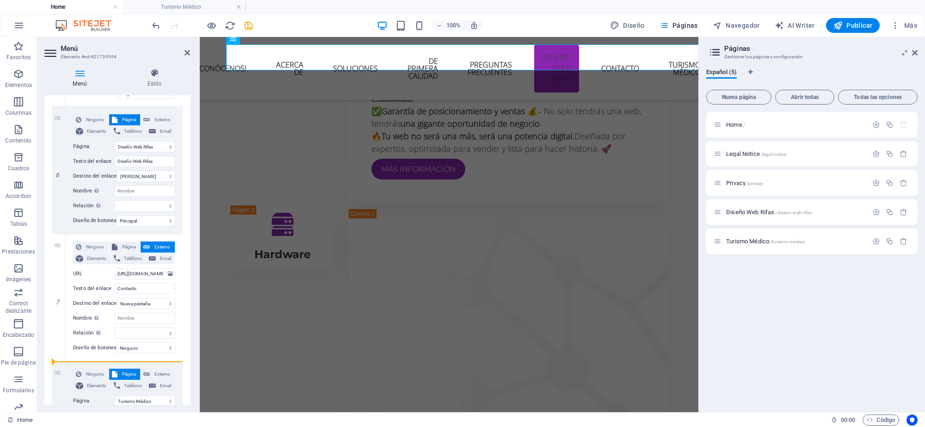
select select
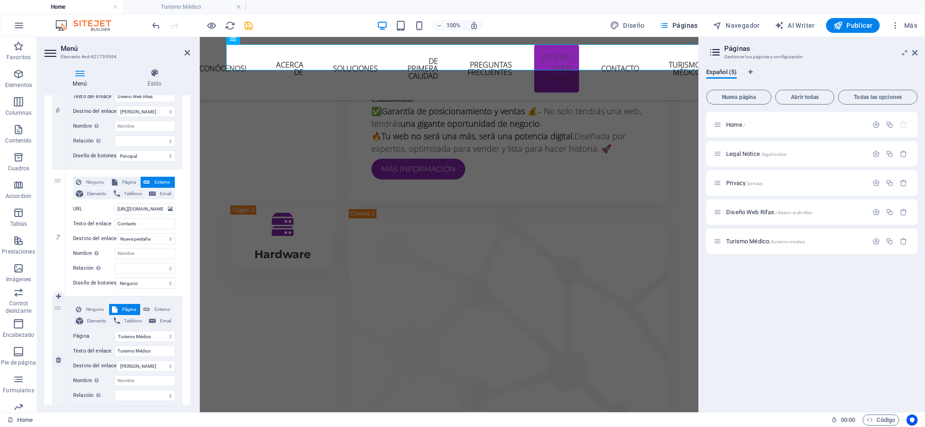
scroll to position [733, 0]
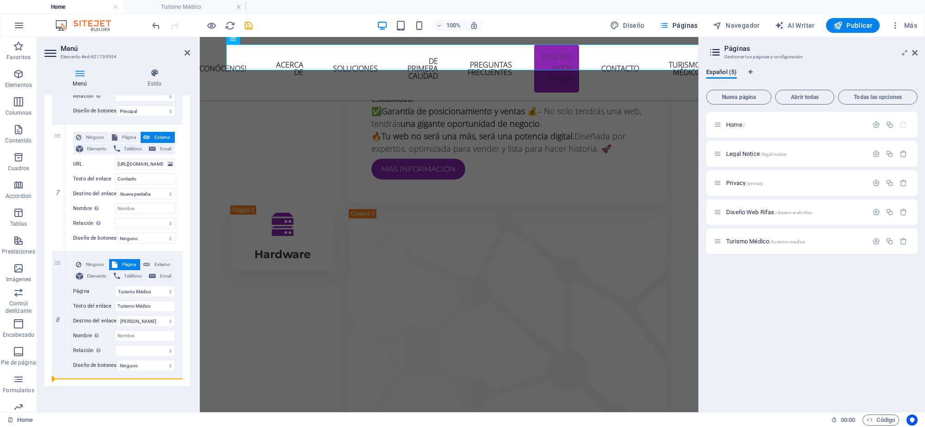
drag, startPoint x: 59, startPoint y: 204, endPoint x: 68, endPoint y: 399, distance: 195.3
click at [67, 400] on div "Menú Automático Personalizado Crear elementos de menú personalizados para este …" at bounding box center [117, 249] width 146 height 309
select select
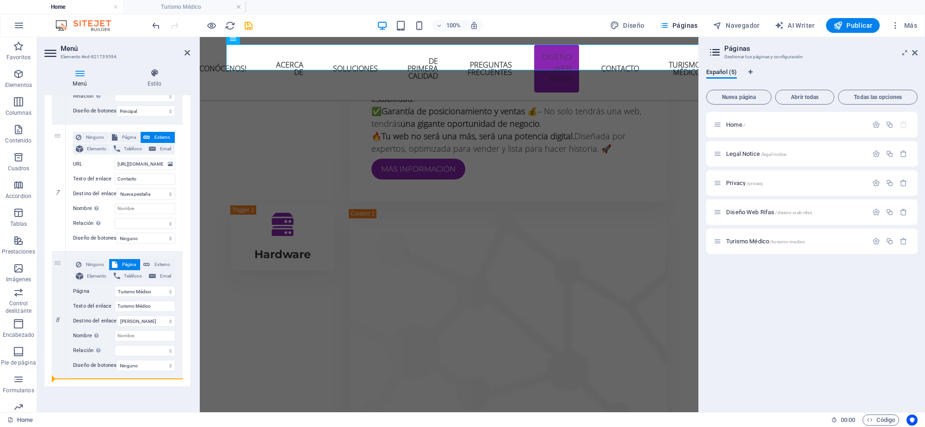
select select
select select "4"
type input "Turismo Médico"
select select
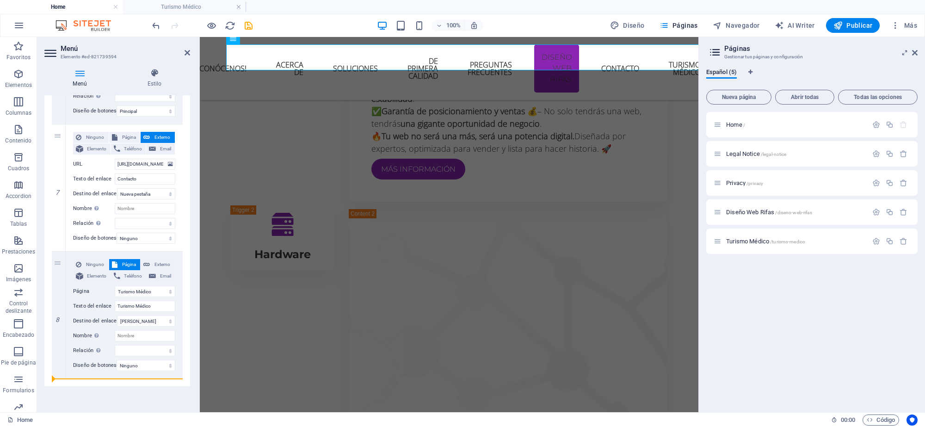
select select
type input "https://wa.me/+573192540364?text=Deseo%20más%20información."
type input "Contacto"
select select "blank"
select select
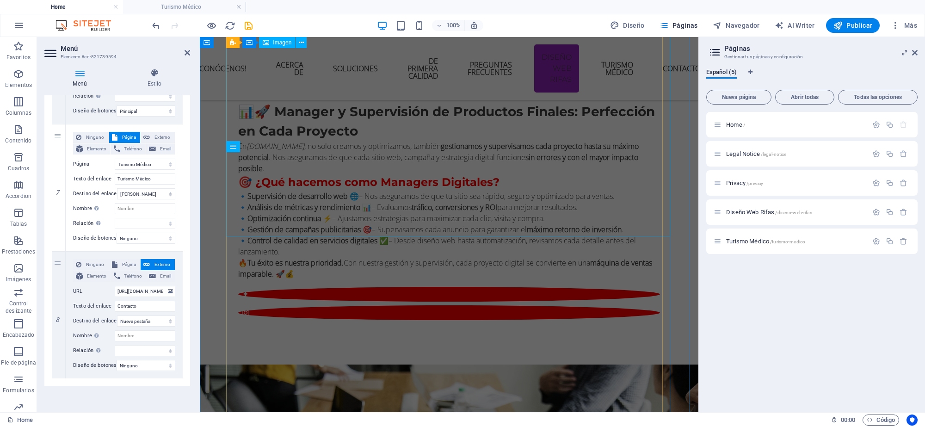
scroll to position [5177, 0]
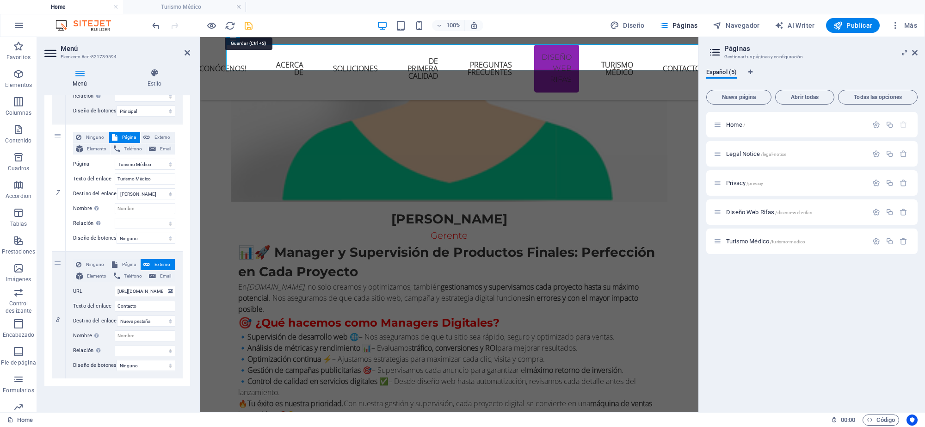
click at [252, 28] on icon "save" at bounding box center [248, 25] width 11 height 11
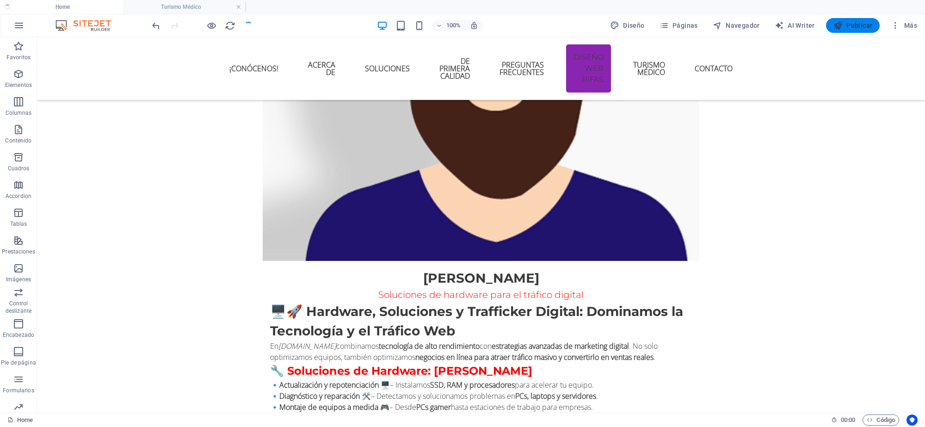
click at [854, 27] on span "Publicar" at bounding box center [852, 25] width 39 height 9
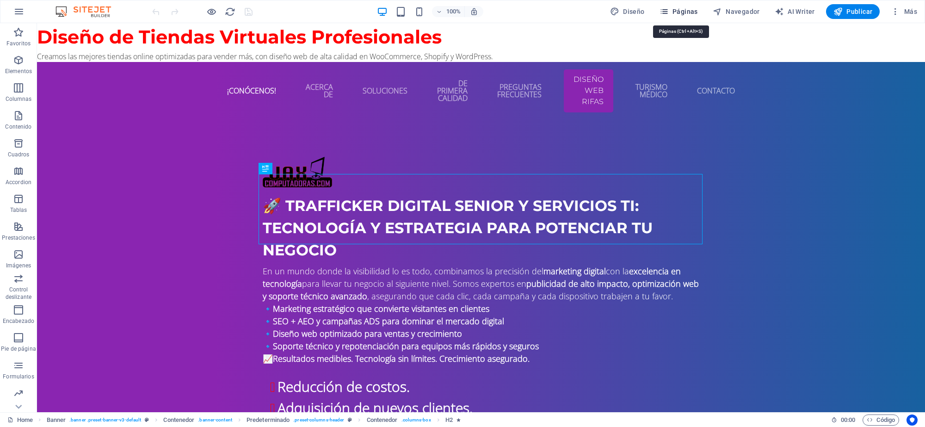
click at [682, 13] on span "Páginas" at bounding box center [678, 11] width 38 height 9
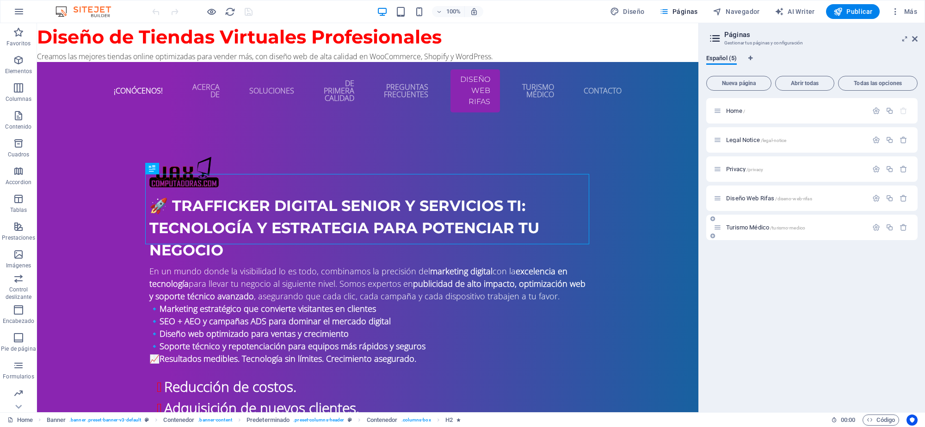
click at [757, 226] on span "Turismo Médico /turismo-medico" at bounding box center [765, 227] width 79 height 7
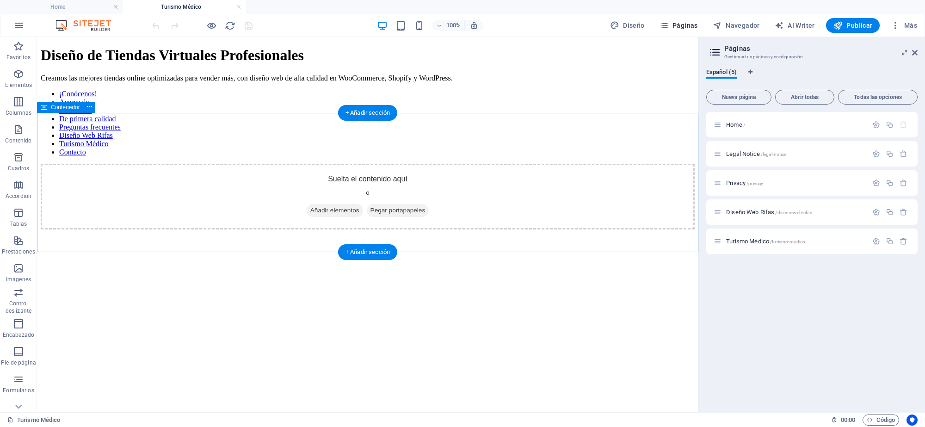
click at [329, 204] on span "Añadir elementos" at bounding box center [335, 210] width 56 height 13
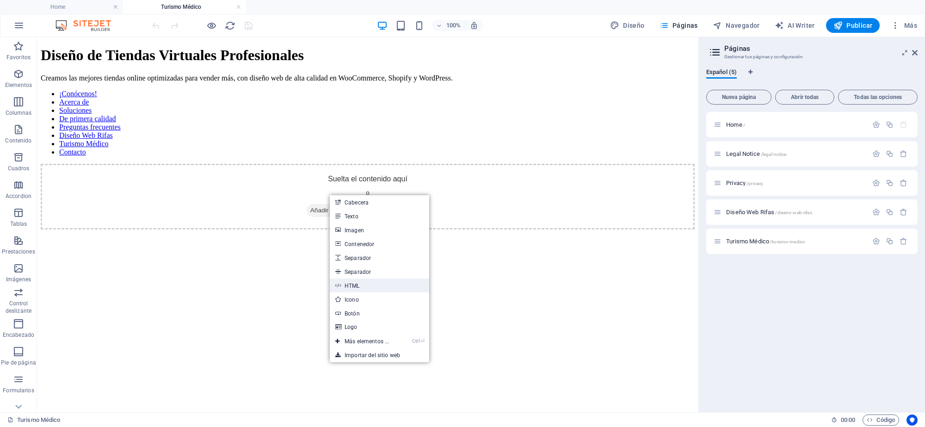
click at [359, 285] on link "HTML" at bounding box center [379, 285] width 99 height 14
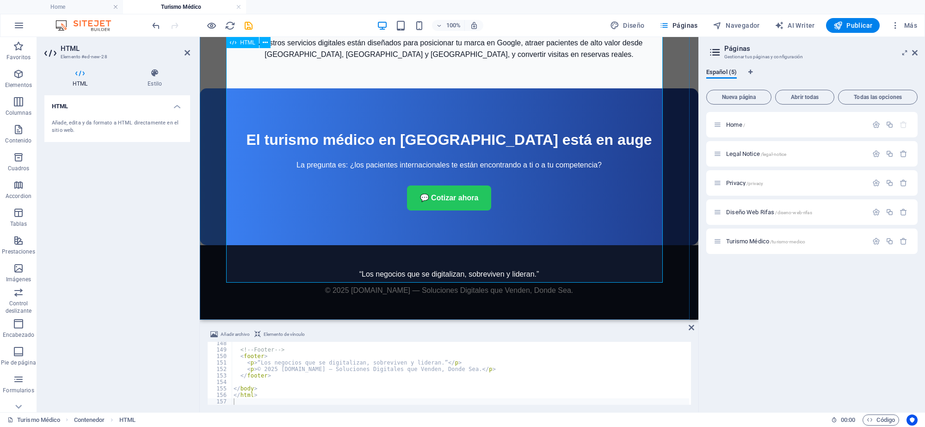
scroll to position [1511, 0]
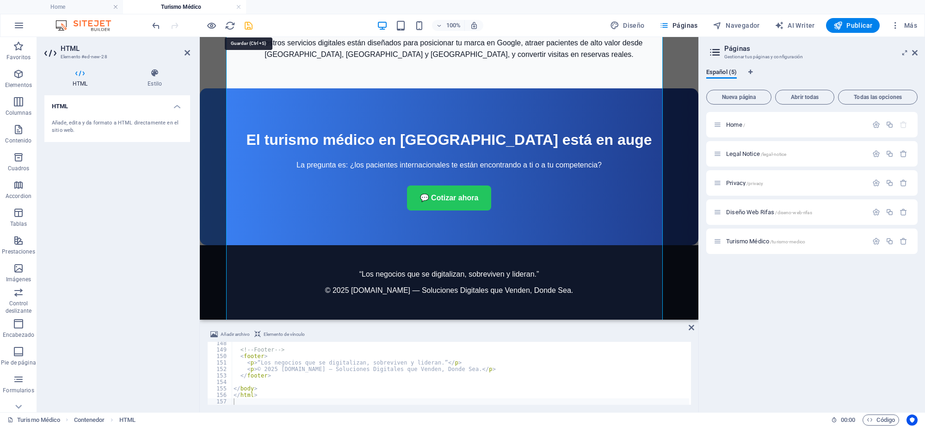
click at [250, 29] on icon "save" at bounding box center [248, 25] width 11 height 11
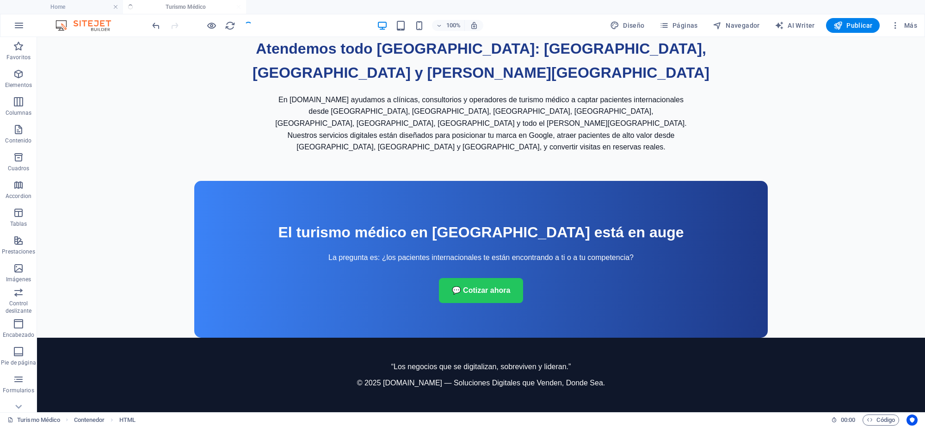
scroll to position [1476, 0]
click at [864, 24] on span "Publicar" at bounding box center [852, 25] width 39 height 9
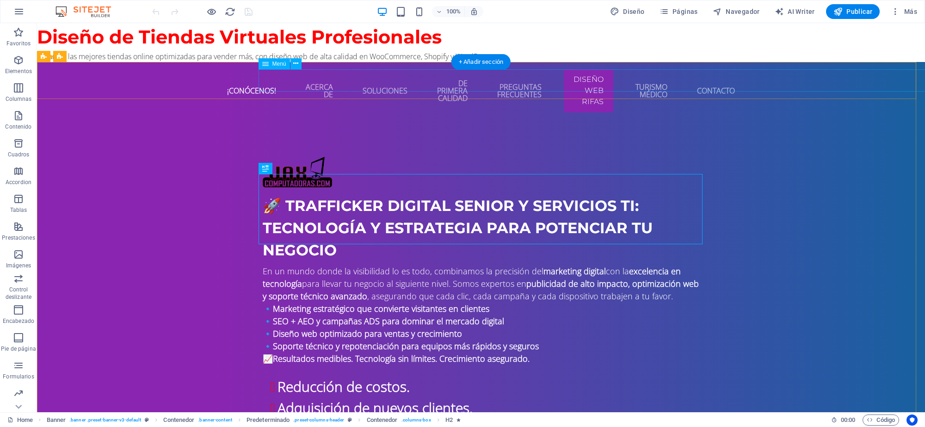
click at [321, 85] on nav "¡Conócenos! Acerca de Soluciones De primera calidad Preguntas frecuentes Diseño…" at bounding box center [481, 90] width 436 height 43
select select
select select "3"
select select
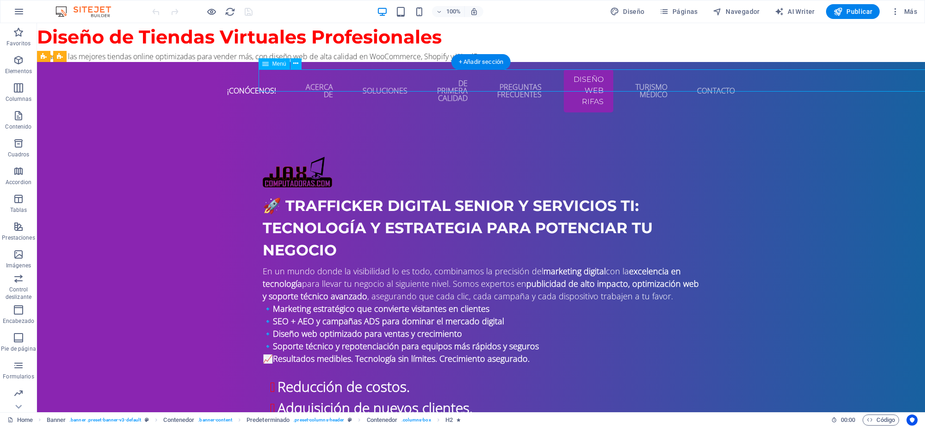
select select "primary"
select select "4"
select select
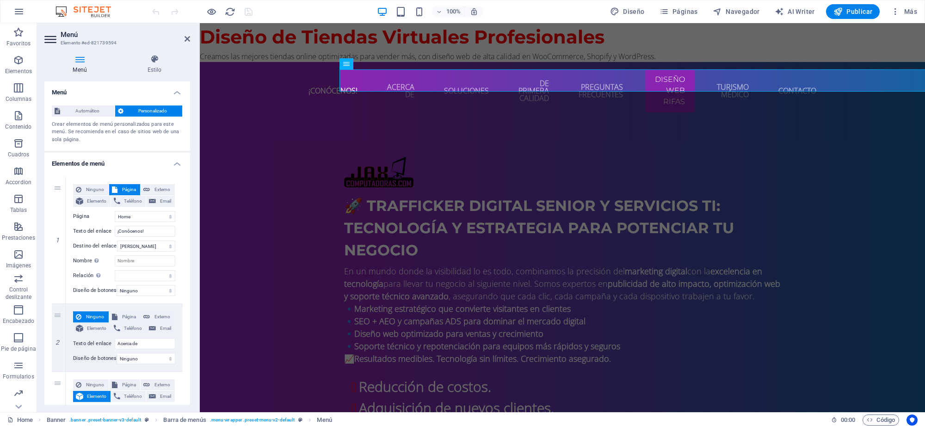
click at [83, 64] on h4 "Menú" at bounding box center [81, 64] width 74 height 19
click at [158, 63] on icon at bounding box center [154, 59] width 71 height 9
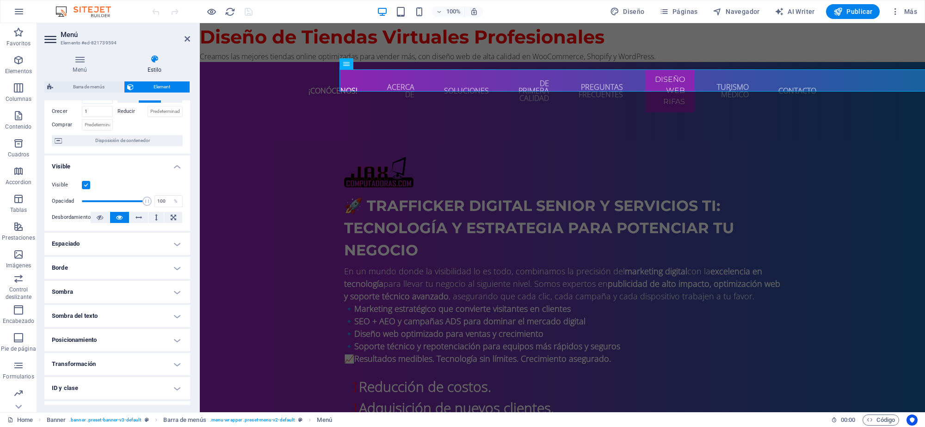
scroll to position [36, 0]
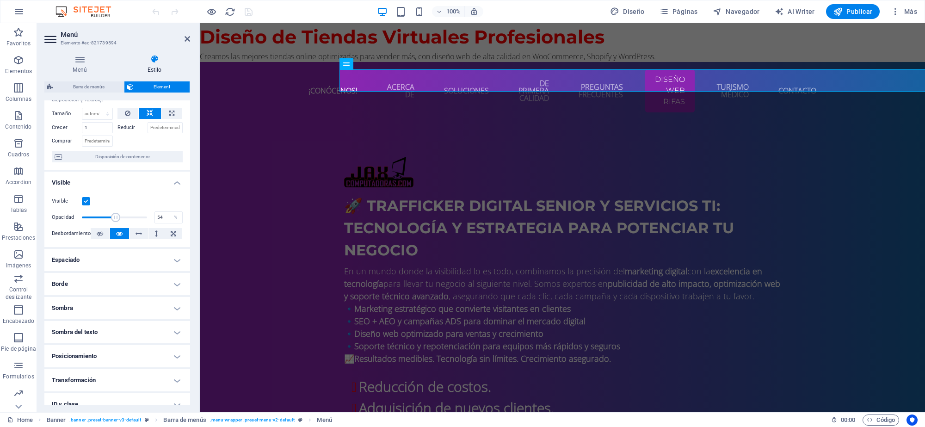
drag, startPoint x: 143, startPoint y: 218, endPoint x: 116, endPoint y: 218, distance: 27.3
click at [116, 218] on span at bounding box center [115, 217] width 9 height 9
type input "100"
drag, startPoint x: 118, startPoint y: 216, endPoint x: 147, endPoint y: 217, distance: 28.7
click at [147, 217] on span at bounding box center [146, 217] width 9 height 9
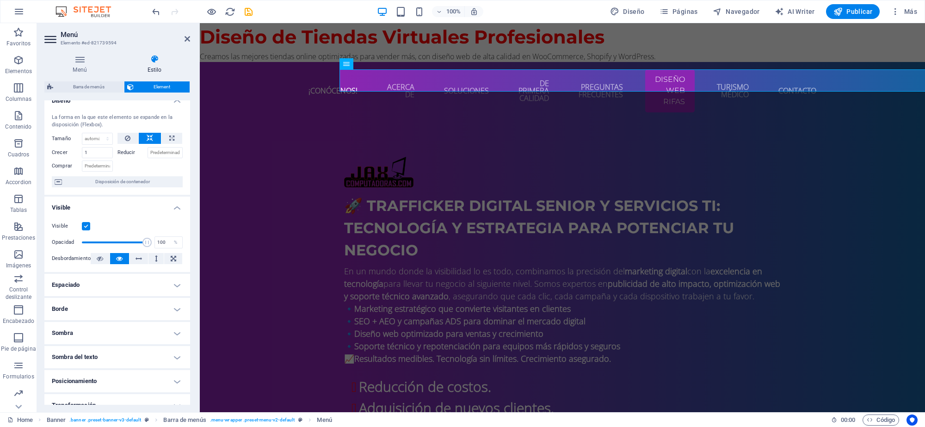
scroll to position [0, 0]
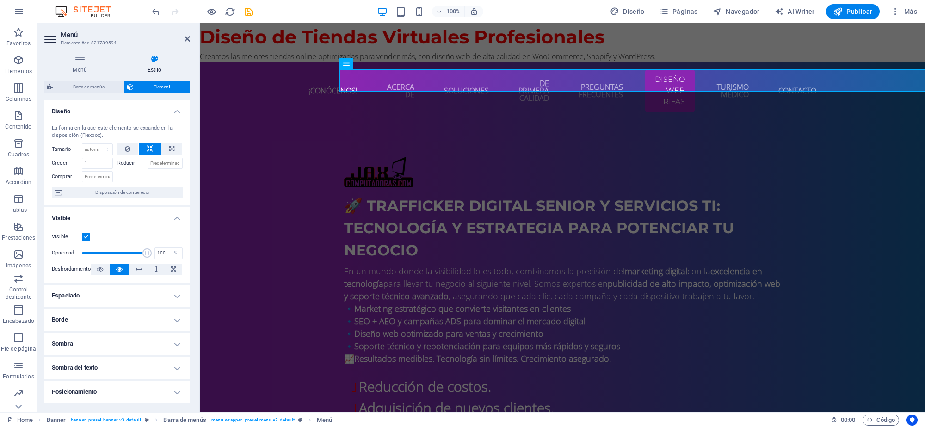
click at [160, 89] on span "Element" at bounding box center [161, 86] width 50 height 11
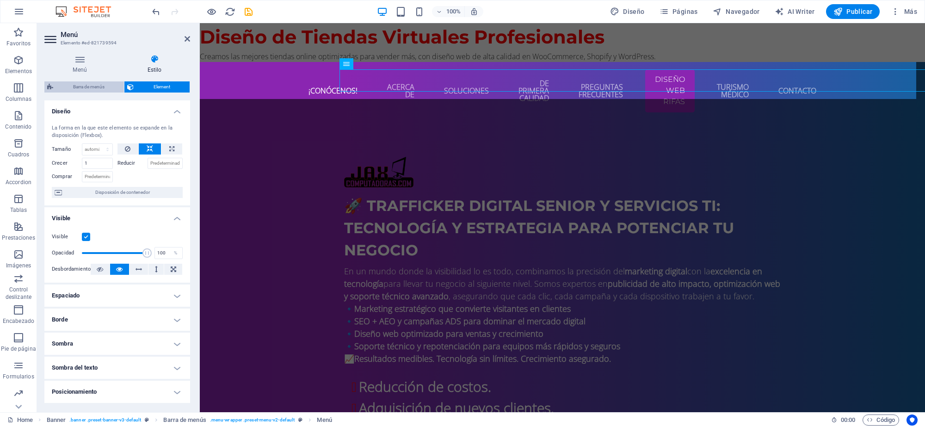
click at [75, 88] on span "Barra de menús" at bounding box center [88, 86] width 65 height 11
select select "rem"
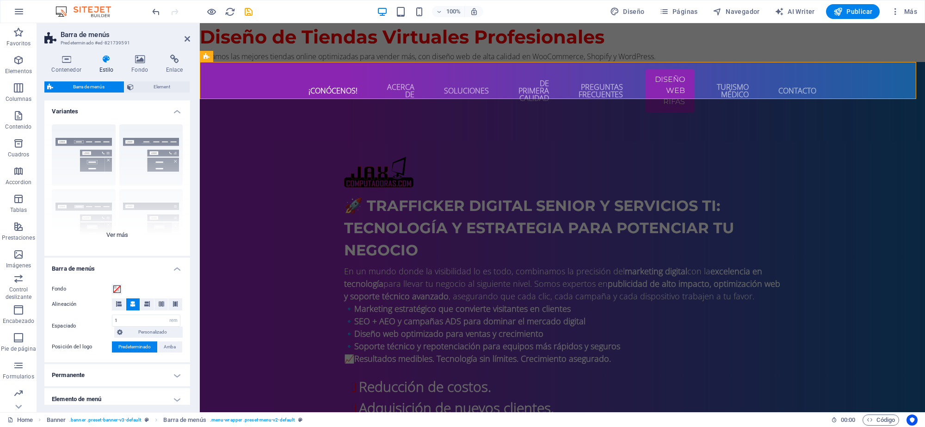
click at [114, 233] on div "Borde Centrado Predeterminado Fijo Loki Desencadenador Ancho XXL" at bounding box center [117, 186] width 146 height 139
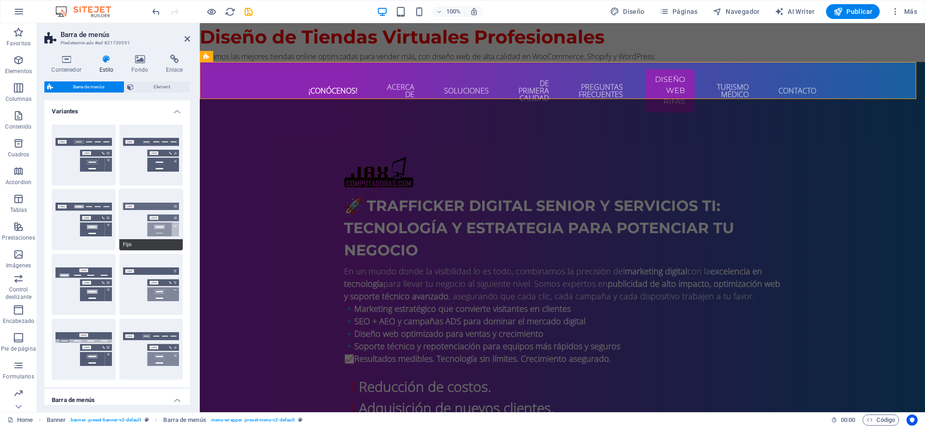
click at [153, 210] on button "Fijo" at bounding box center [151, 219] width 64 height 61
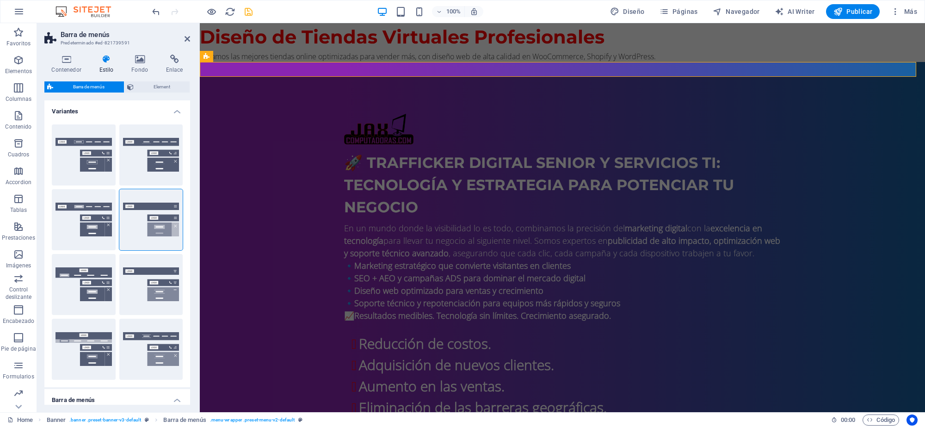
click at [251, 15] on icon "save" at bounding box center [248, 11] width 11 height 11
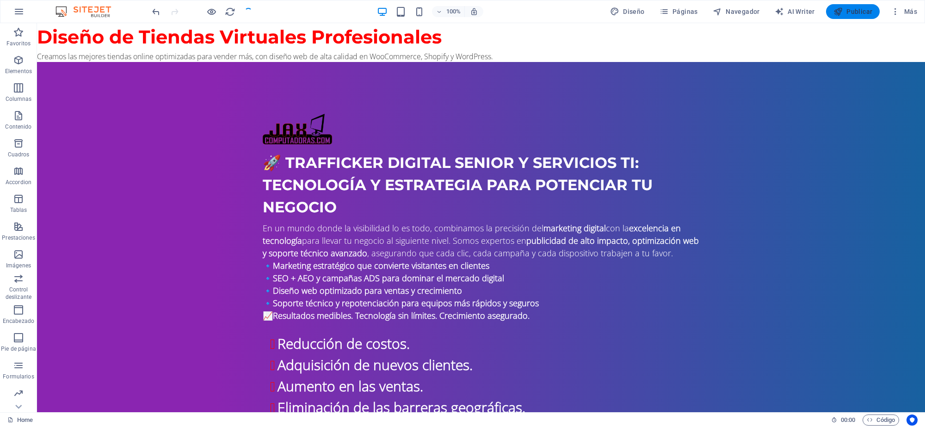
click at [866, 8] on span "Publicar" at bounding box center [852, 11] width 39 height 9
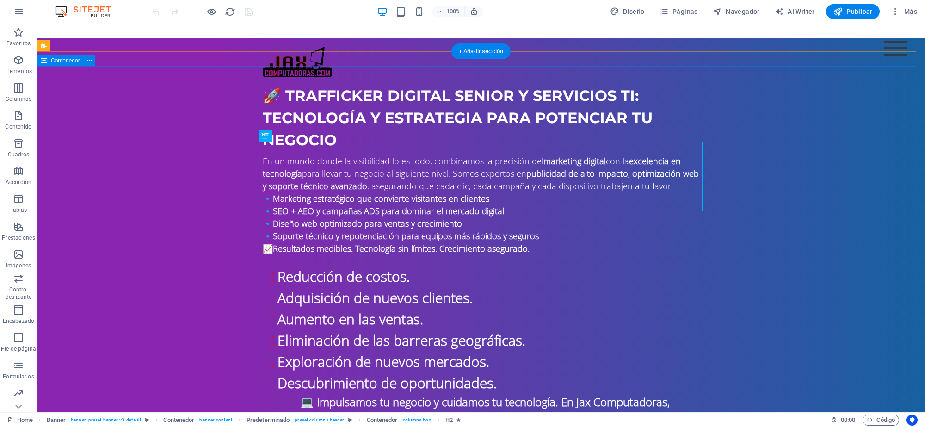
scroll to position [116, 0]
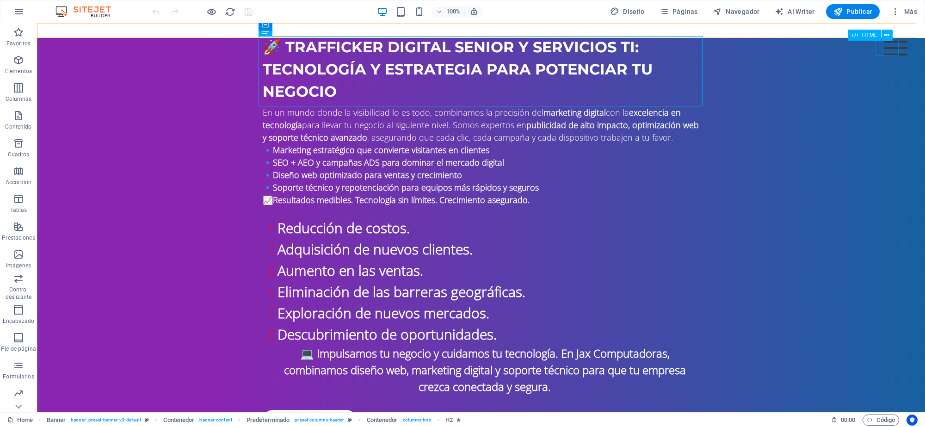
click at [888, 47] on div at bounding box center [895, 48] width 23 height 15
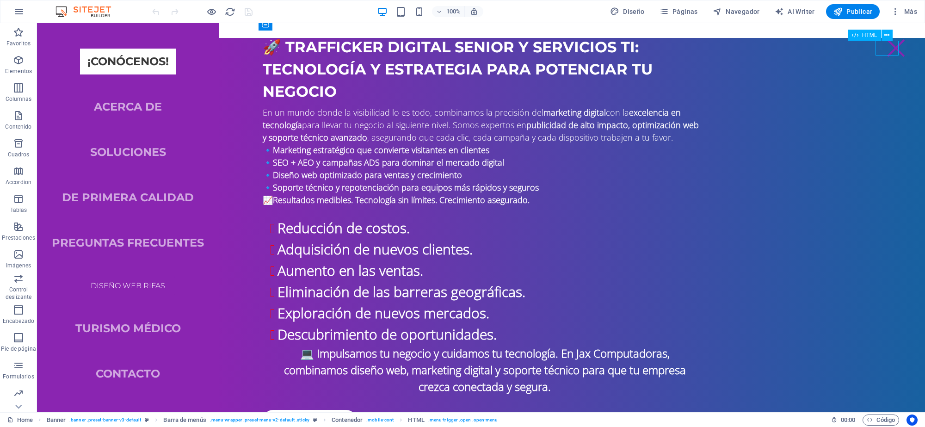
click at [888, 47] on div at bounding box center [895, 48] width 23 height 15
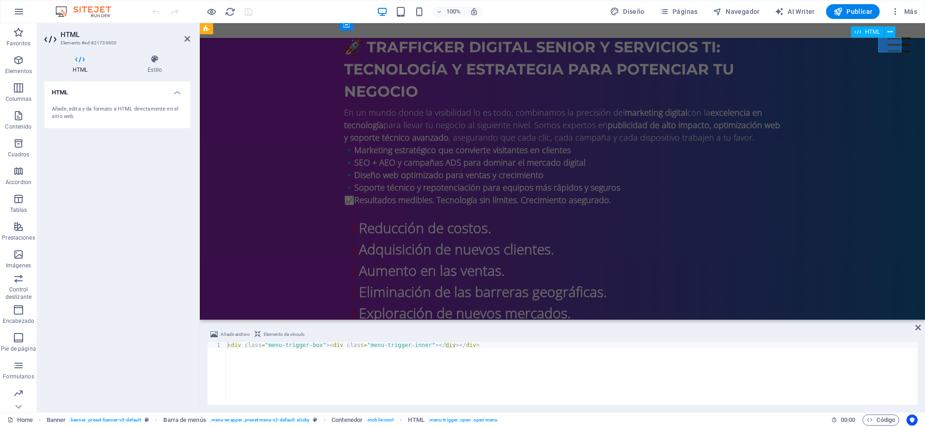
click at [888, 47] on div at bounding box center [898, 44] width 23 height 15
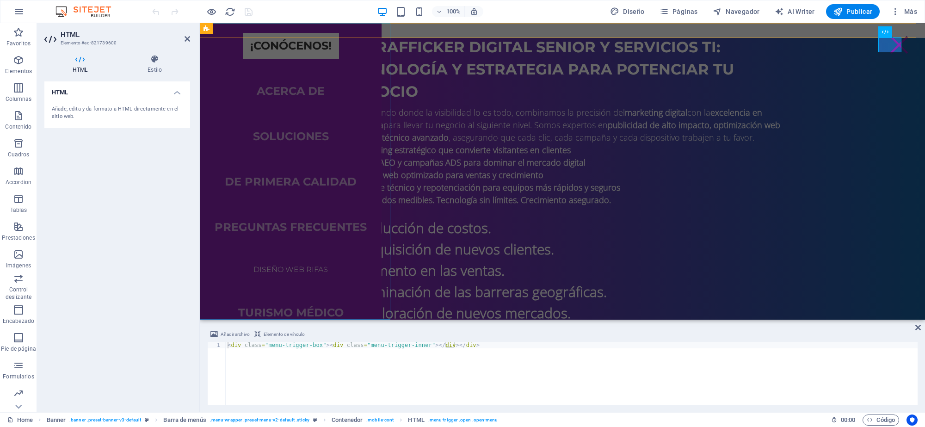
click at [318, 79] on nav "¡Conócenos! Acerca de Soluciones De primera calidad Preguntas frecuentes Diseño…" at bounding box center [291, 171] width 182 height 296
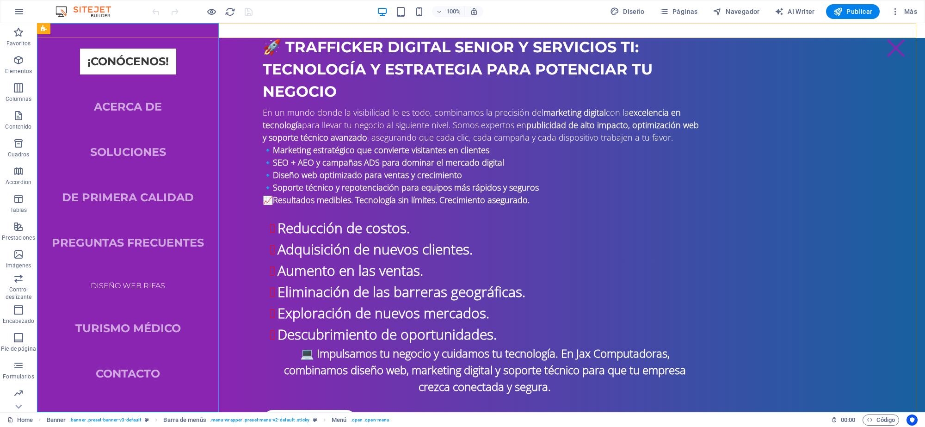
click at [77, 109] on nav "¡Conócenos! Acerca de Soluciones De primera calidad Preguntas frecuentes Diseño…" at bounding box center [128, 217] width 182 height 389
click at [76, 109] on nav "¡Conócenos! Acerca de Soluciones De primera calidad Preguntas frecuentes Diseño…" at bounding box center [128, 217] width 182 height 389
click at [889, 47] on div at bounding box center [895, 48] width 23 height 15
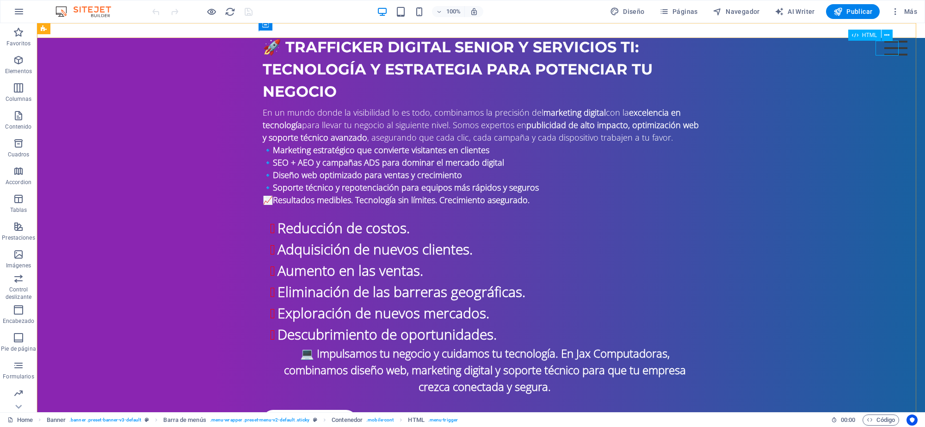
click at [867, 35] on span "HTML" at bounding box center [869, 35] width 15 height 6
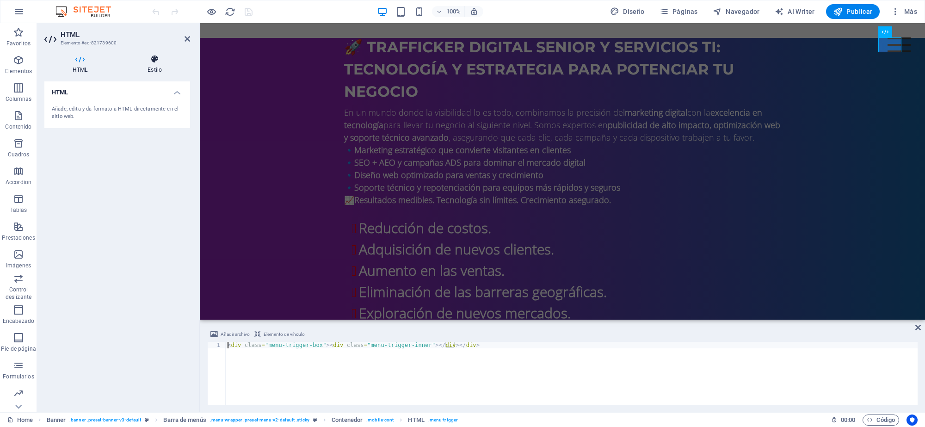
click at [160, 61] on icon at bounding box center [154, 59] width 71 height 9
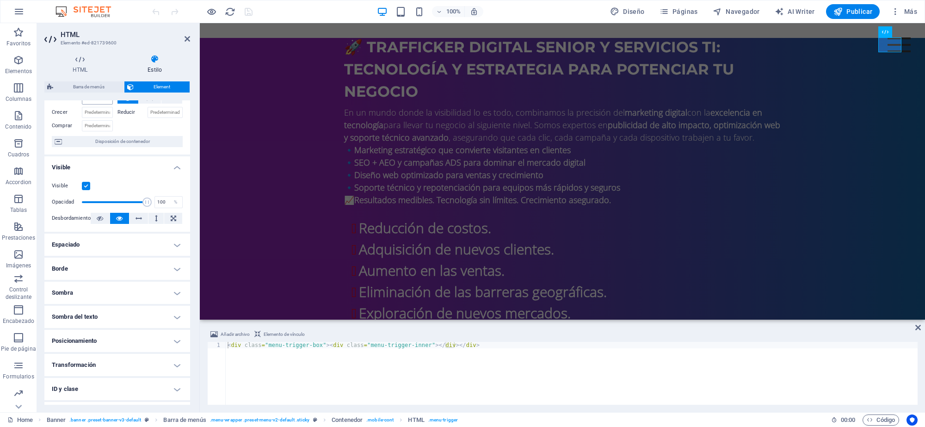
scroll to position [0, 0]
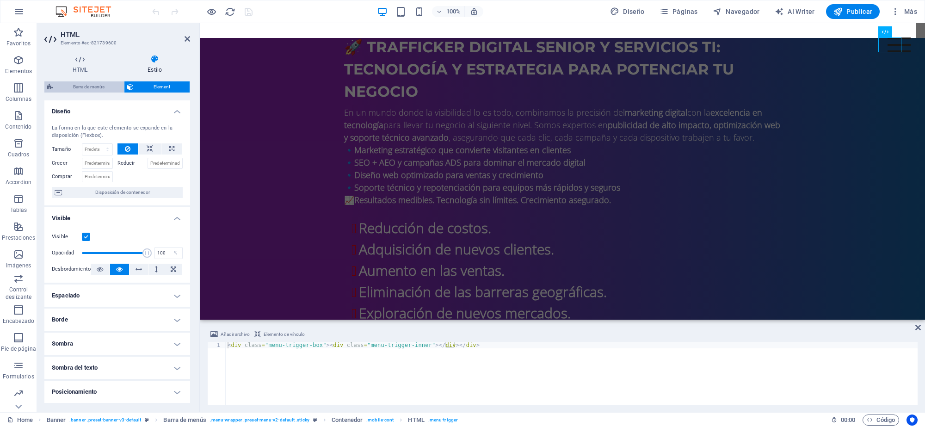
click at [81, 90] on span "Barra de menús" at bounding box center [88, 86] width 65 height 11
select select "rem"
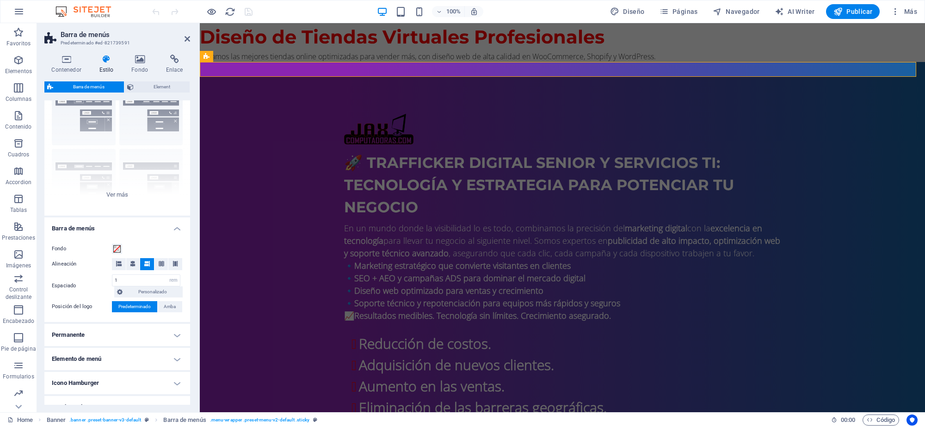
scroll to position [58, 0]
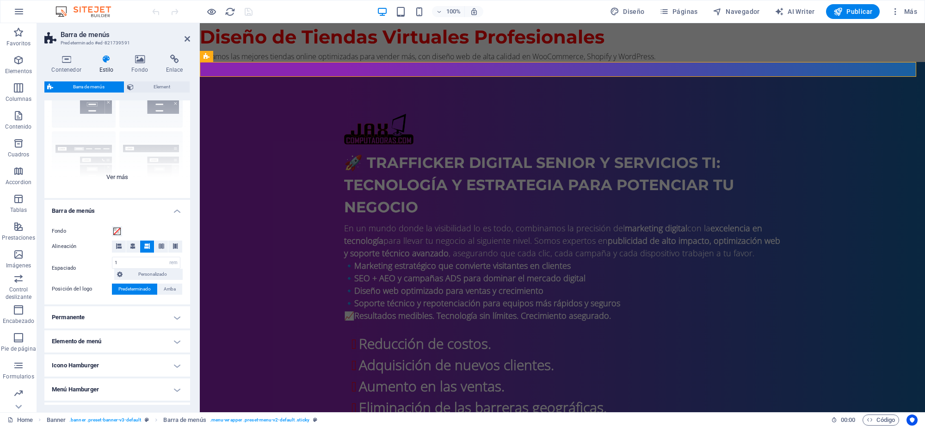
click at [114, 177] on div "Borde Centrado Predeterminado Fijo Loki Desencadenador Ancho XXL" at bounding box center [117, 128] width 146 height 139
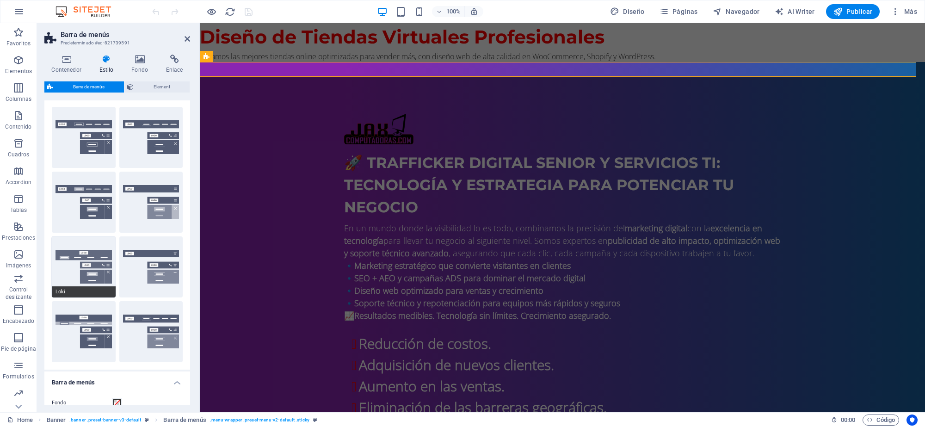
scroll to position [0, 0]
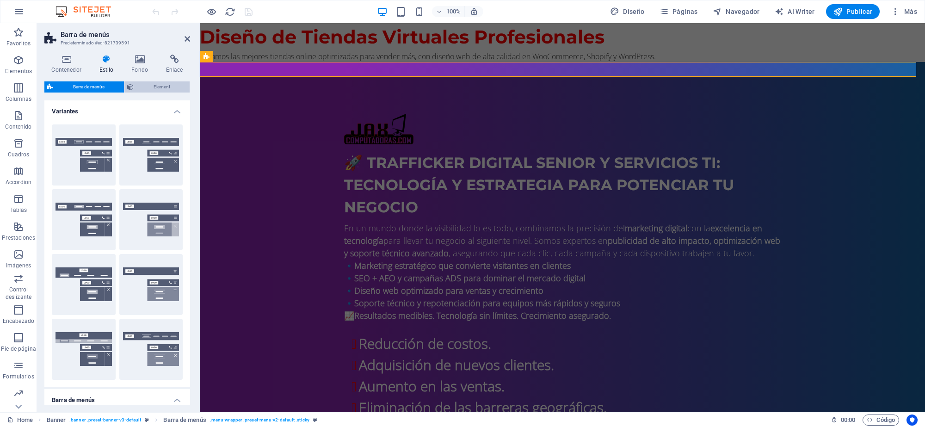
click at [162, 86] on span "Element" at bounding box center [161, 86] width 50 height 11
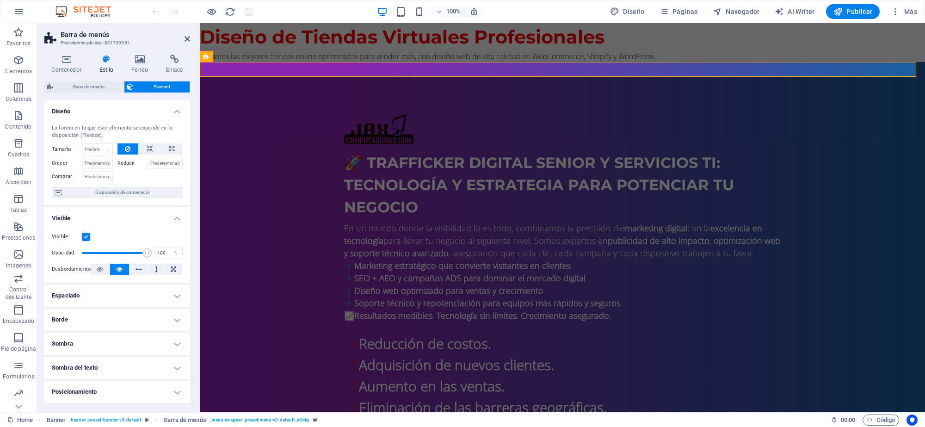
click at [82, 80] on div "Contenedor Estilo Fondo Enlace Tamaño Altura Predeterminado px rem % vh vw Alto…" at bounding box center [117, 230] width 146 height 350
click at [88, 87] on span "Barra de menús" at bounding box center [88, 86] width 65 height 11
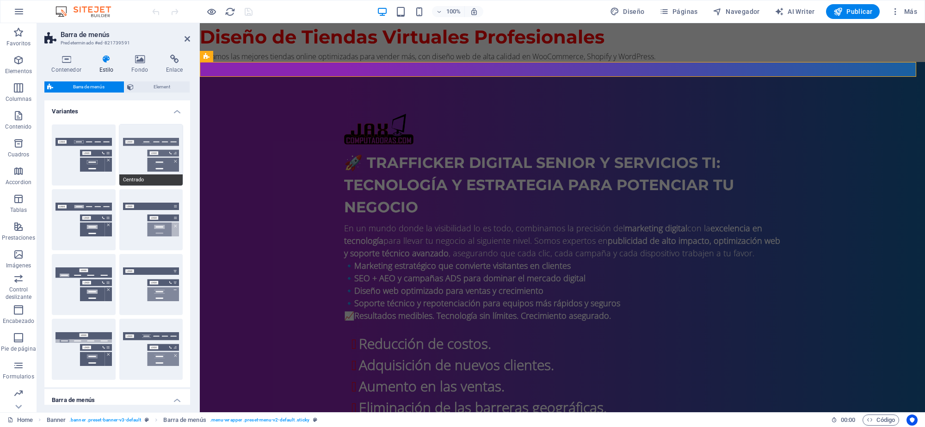
click at [127, 153] on button "Centrado" at bounding box center [151, 154] width 64 height 61
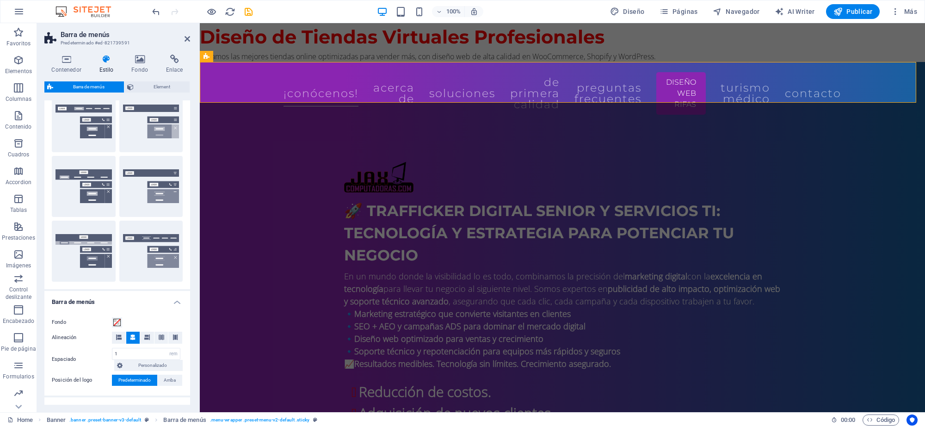
scroll to position [116, 0]
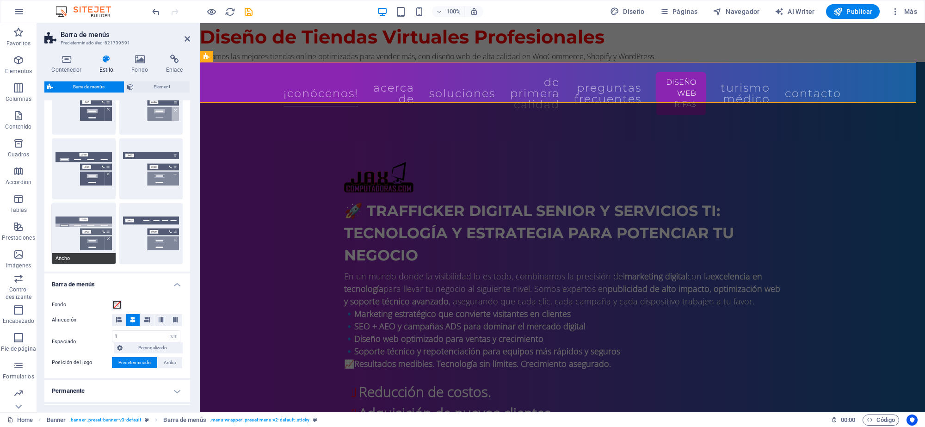
click at [70, 233] on button "Ancho" at bounding box center [84, 233] width 64 height 61
type input "0"
type input "2"
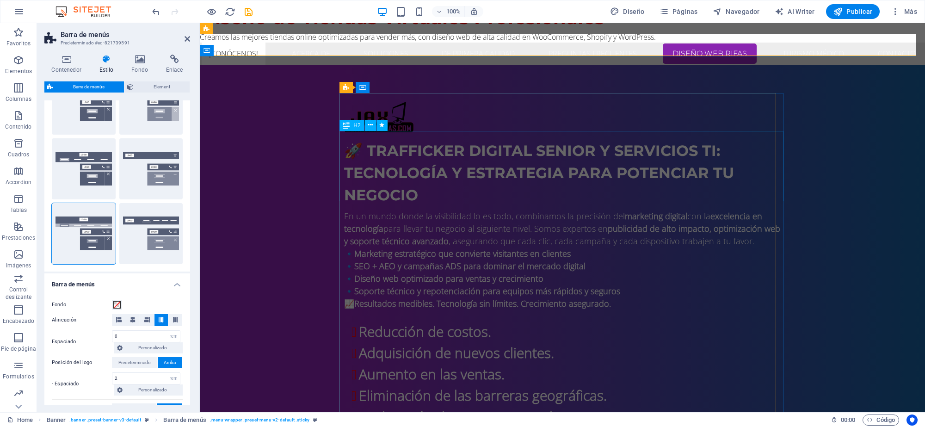
scroll to position [0, 0]
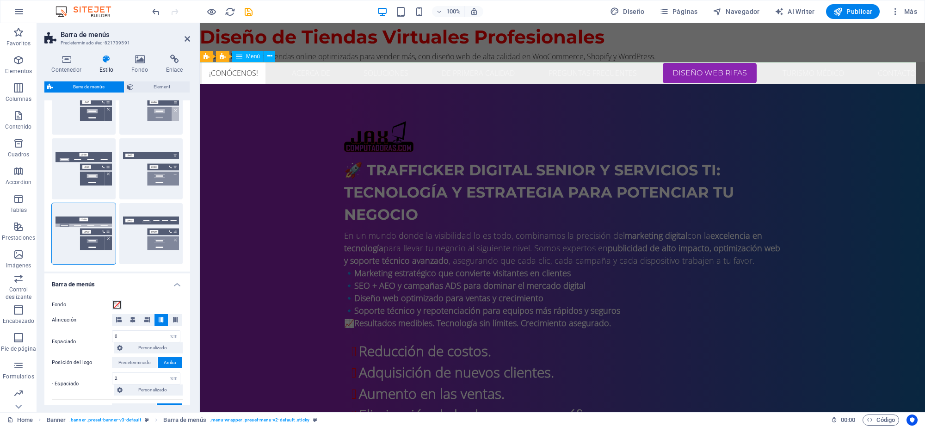
click at [222, 76] on nav "¡Conócenos! Acerca de Soluciones De primera calidad Preguntas frecuentes Diseño…" at bounding box center [562, 73] width 725 height 22
drag, startPoint x: 246, startPoint y: 12, endPoint x: 258, endPoint y: 21, distance: 15.5
click at [246, 12] on icon "save" at bounding box center [248, 11] width 11 height 11
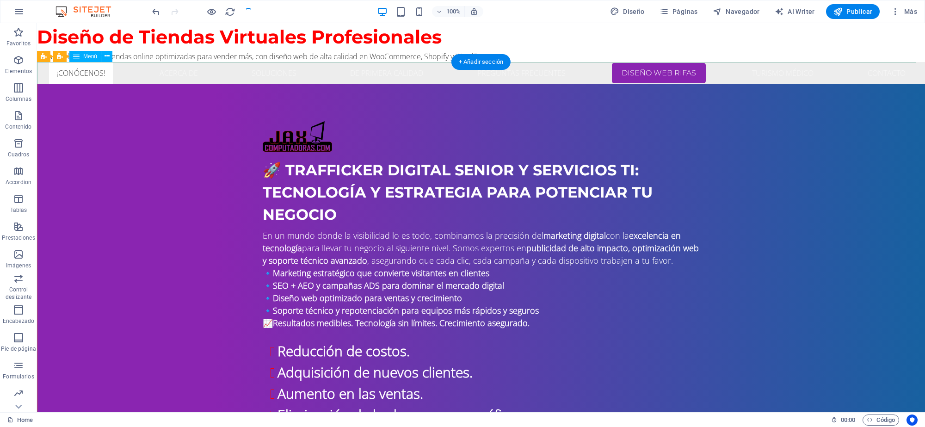
click at [542, 71] on nav "¡Conócenos! Acerca de Soluciones De primera calidad Preguntas frecuentes Diseño…" at bounding box center [481, 73] width 888 height 22
select select
select select "3"
select select
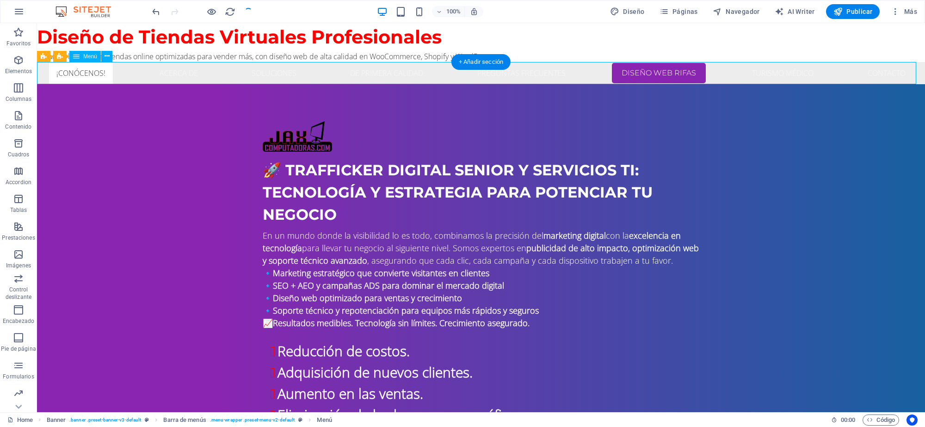
select select "primary"
select select "4"
select select
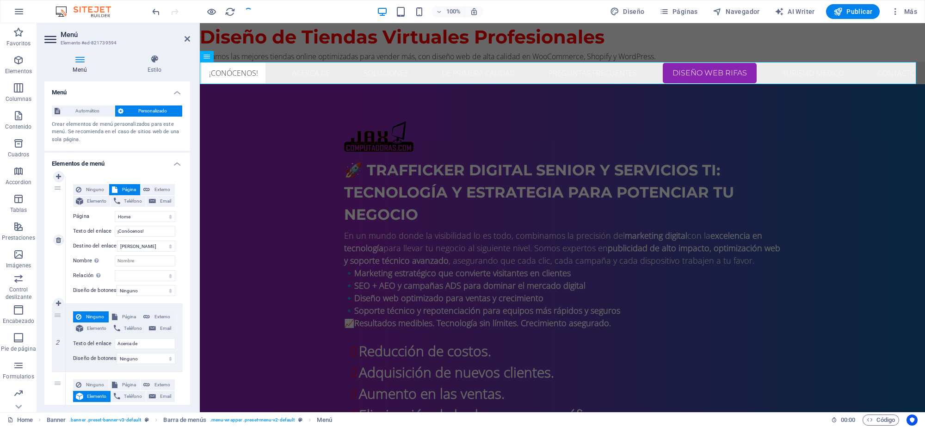
select select "3"
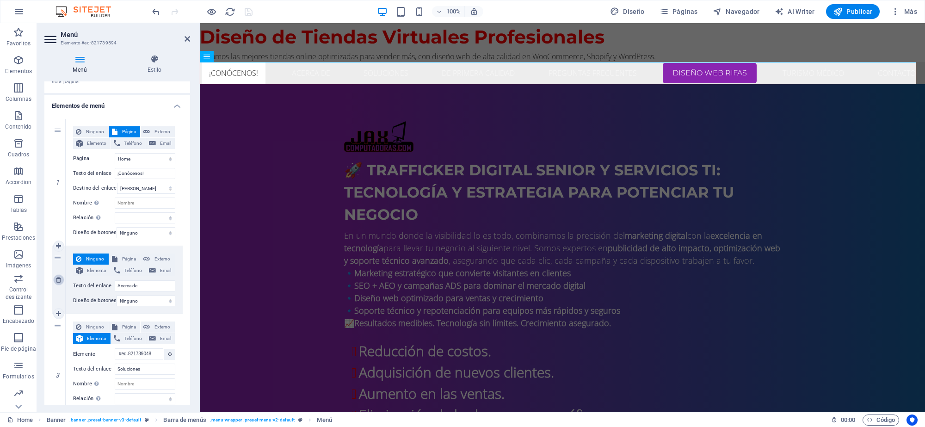
click at [58, 280] on icon at bounding box center [58, 279] width 5 height 6
select select
type input "#ed-821739048"
type input "Soluciones"
select select
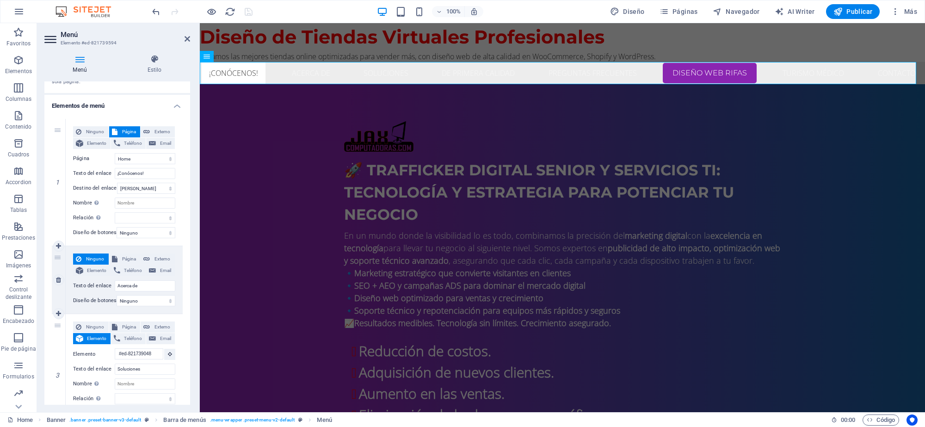
type input "#ed-821739135"
type input "De primera calidad"
select select
type input "#ed-821739333"
type input "Preguntas frecuentes"
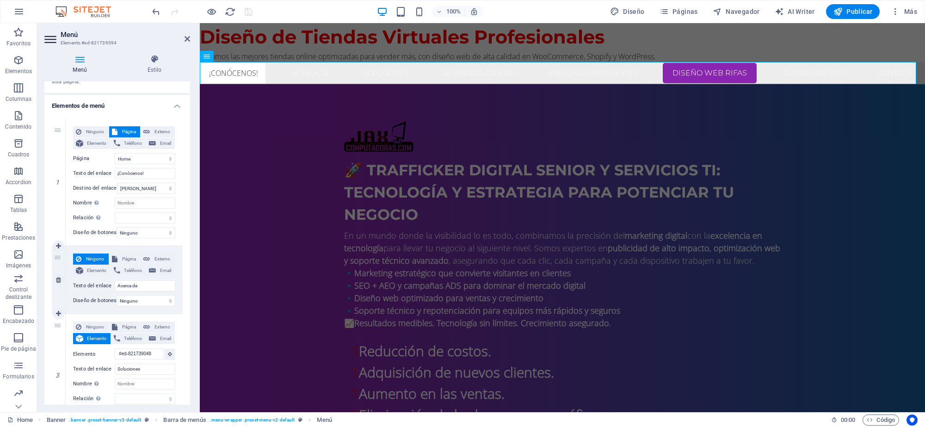
select select
select select "3"
type input "Diseño Web Rifas"
select select
select select "primary"
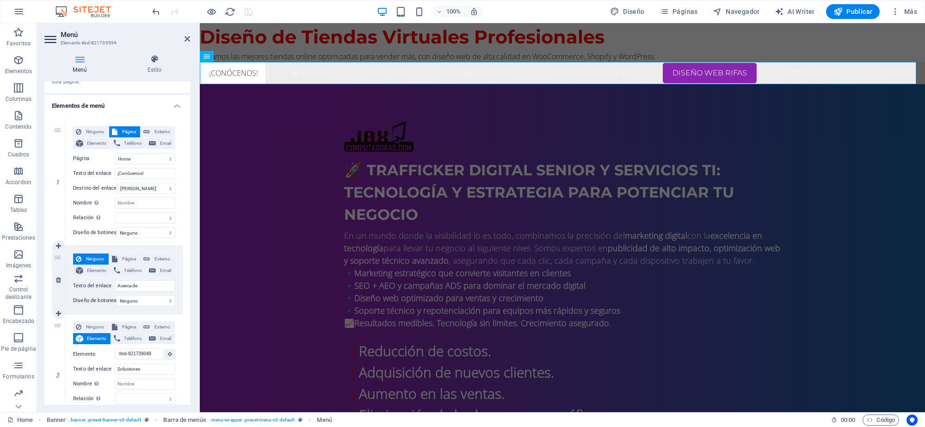
select select "4"
type input "Turismo Médico"
select select
type input "https://wa.me/+573192540364?text=Deseo%20más%20información."
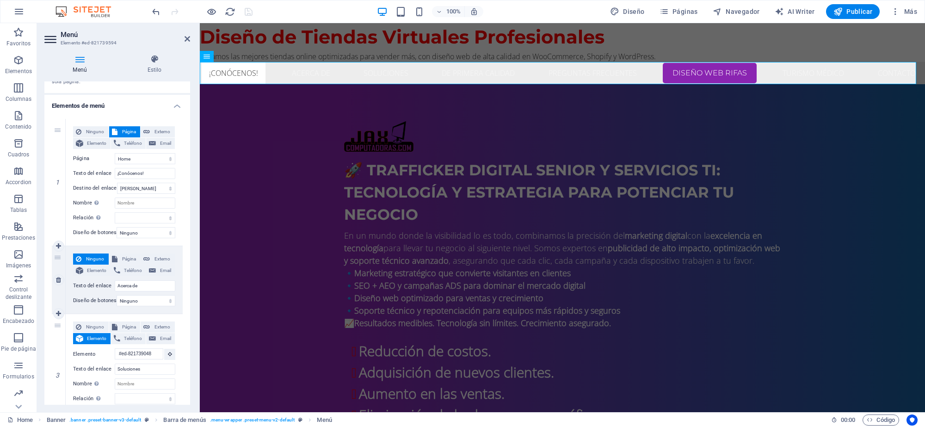
type input "Contacto"
select select "blank"
select select
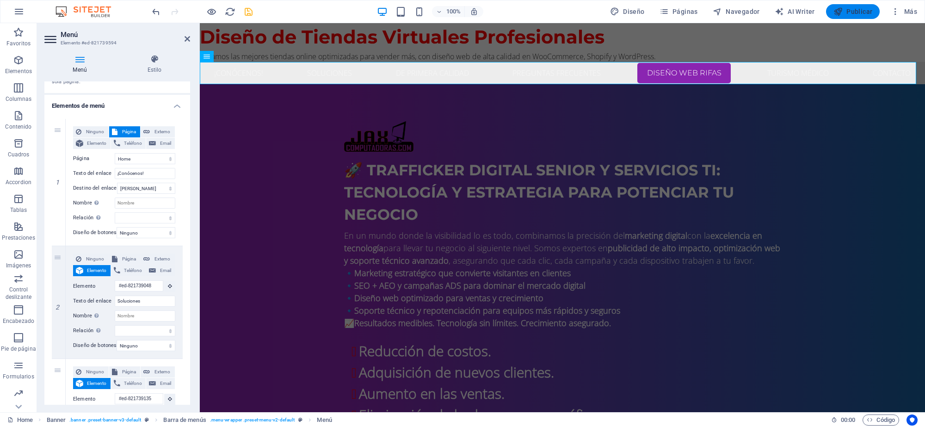
click at [844, 7] on span "Publicar" at bounding box center [852, 11] width 39 height 9
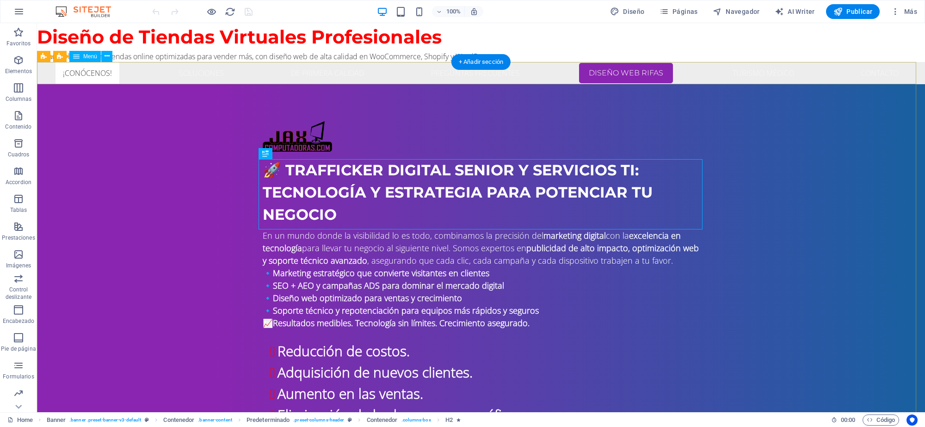
click at [425, 73] on nav "¡Conócenos! Soluciones De primera calidad Preguntas frecuentes Diseño Web Rifas…" at bounding box center [481, 73] width 888 height 22
select select
select select "3"
select select
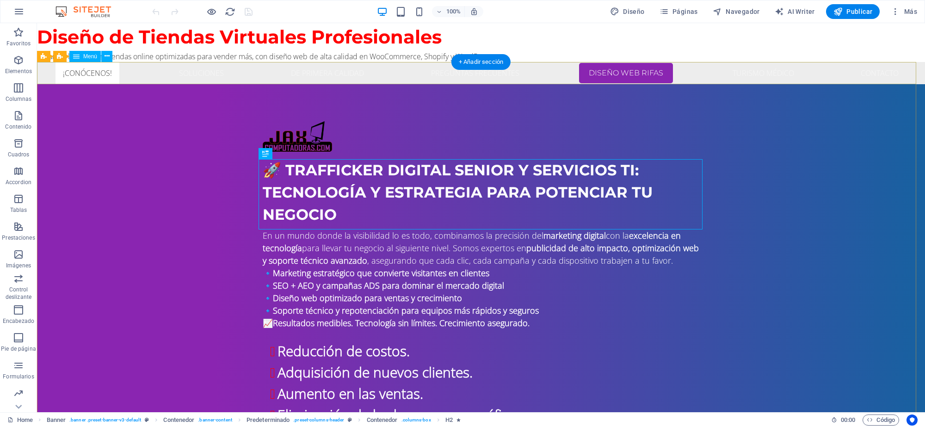
select select "primary"
select select "4"
select select
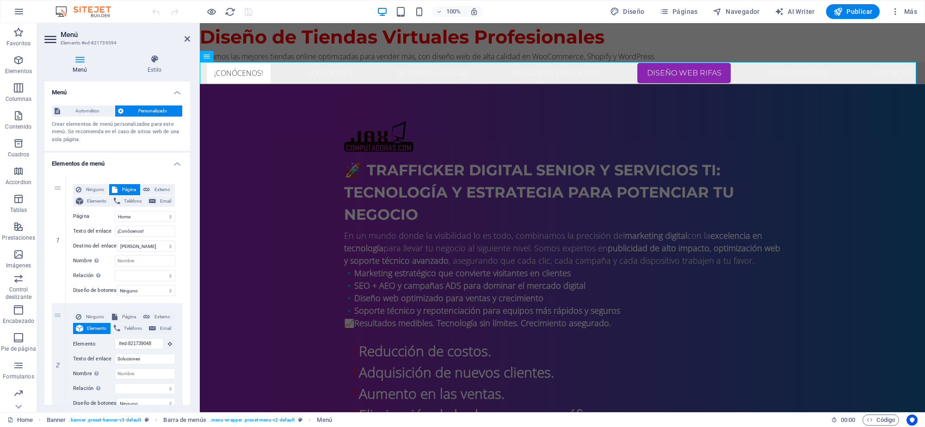
click at [79, 63] on icon at bounding box center [79, 59] width 71 height 9
click at [152, 60] on icon at bounding box center [154, 59] width 71 height 9
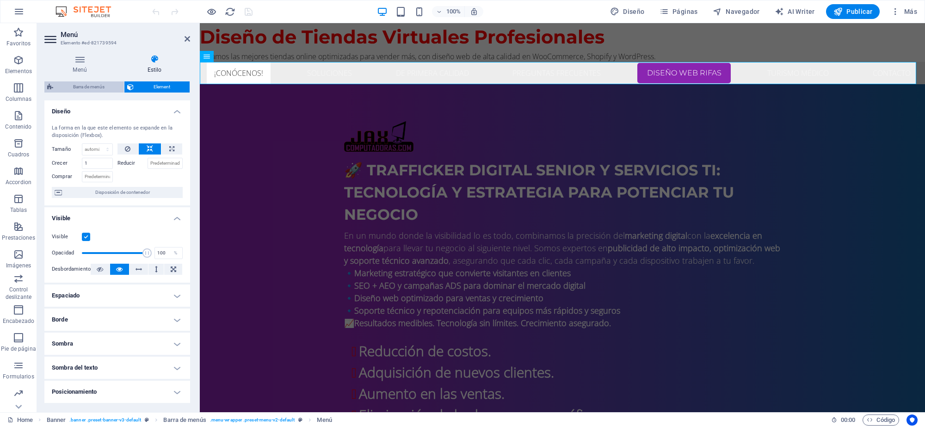
click at [98, 81] on span "Barra de menús" at bounding box center [88, 86] width 65 height 11
select select "rem"
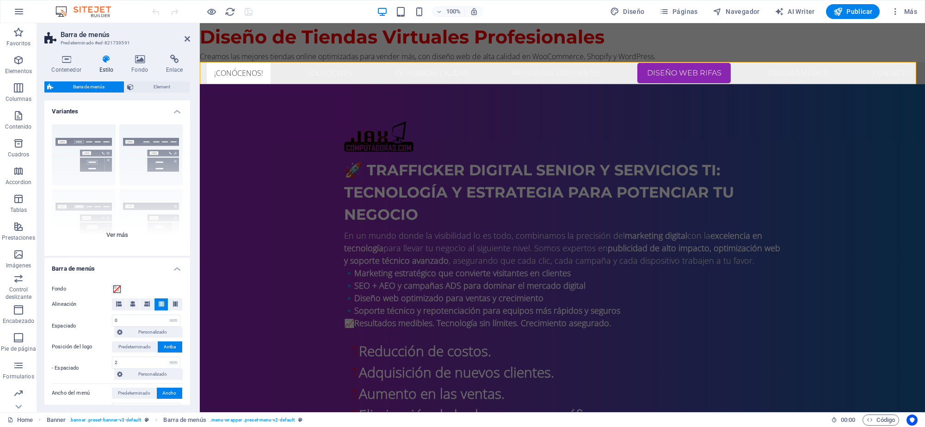
click at [91, 142] on div "Borde Centrado Predeterminado Fijo Loki Desencadenador Ancho XXL" at bounding box center [117, 186] width 146 height 139
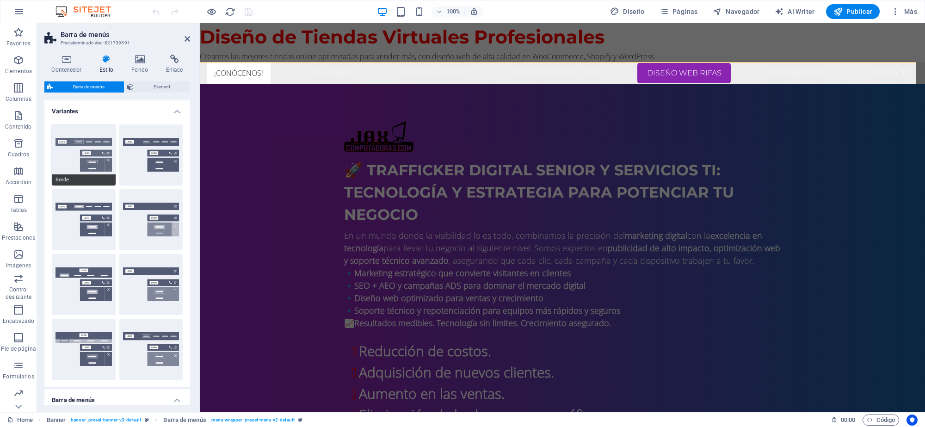
click at [71, 138] on button "Borde" at bounding box center [84, 154] width 64 height 61
type input "1"
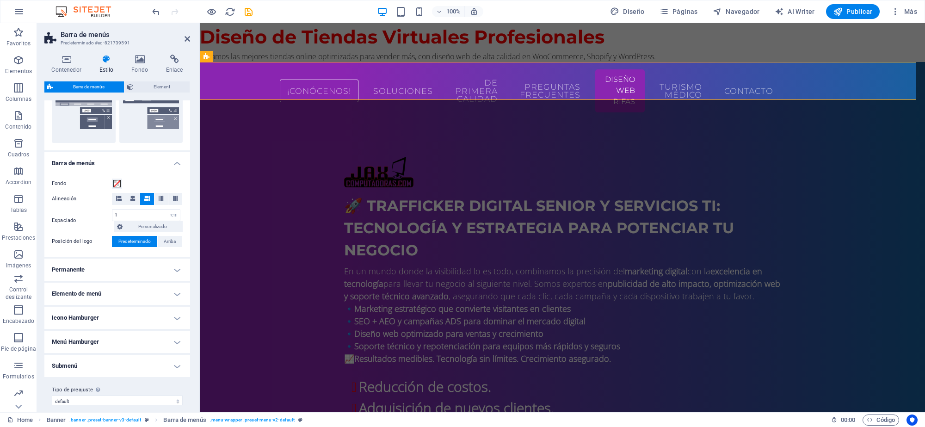
scroll to position [245, 0]
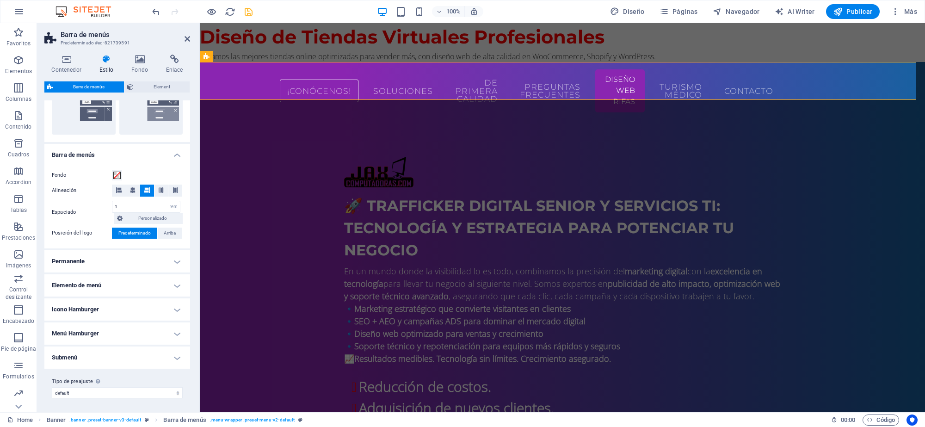
drag, startPoint x: 253, startPoint y: 10, endPoint x: 349, endPoint y: 29, distance: 97.5
click at [253, 10] on span "save" at bounding box center [248, 11] width 11 height 11
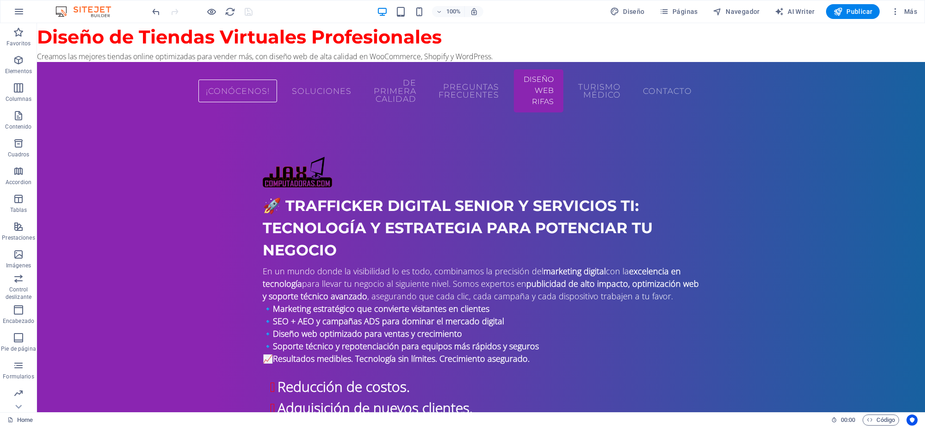
drag, startPoint x: 848, startPoint y: 10, endPoint x: 851, endPoint y: 19, distance: 9.7
click at [849, 12] on span "Publicar" at bounding box center [852, 11] width 39 height 9
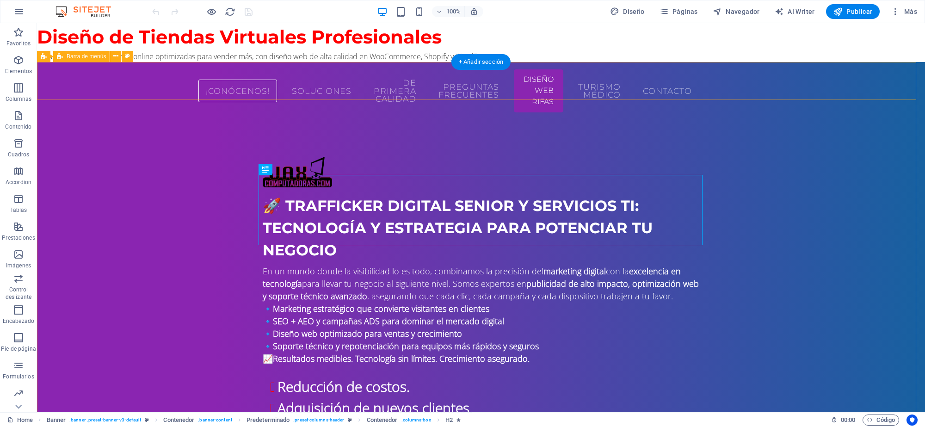
click at [139, 88] on div "¡Conócenos! Soluciones De primera calidad Preguntas frecuentes Diseño Web Rifas…" at bounding box center [481, 91] width 888 height 58
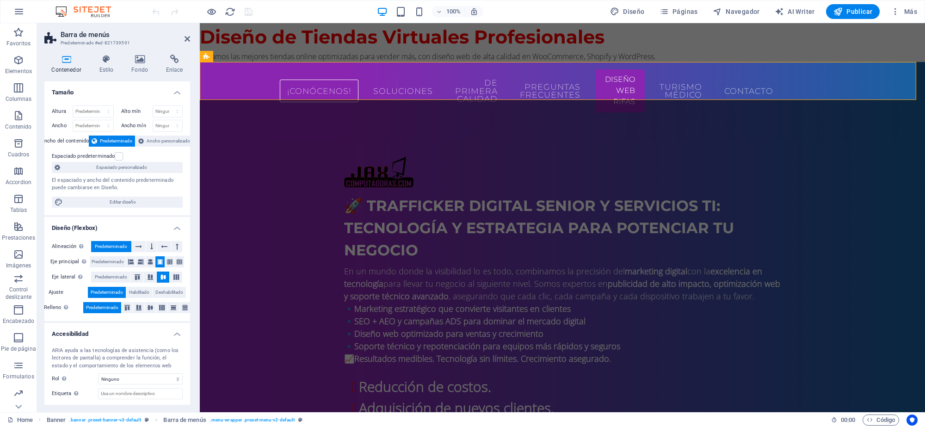
click at [95, 36] on h2 "Barra de menús" at bounding box center [125, 35] width 129 height 8
click at [100, 66] on h4 "Estilo" at bounding box center [108, 64] width 32 height 19
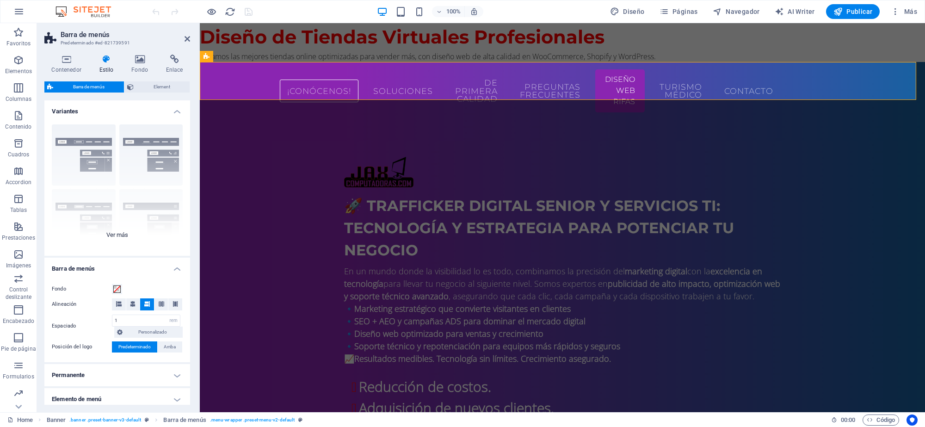
click at [119, 236] on div "Borde Centrado Predeterminado Fijo Loki Desencadenador Ancho XXL" at bounding box center [117, 186] width 146 height 139
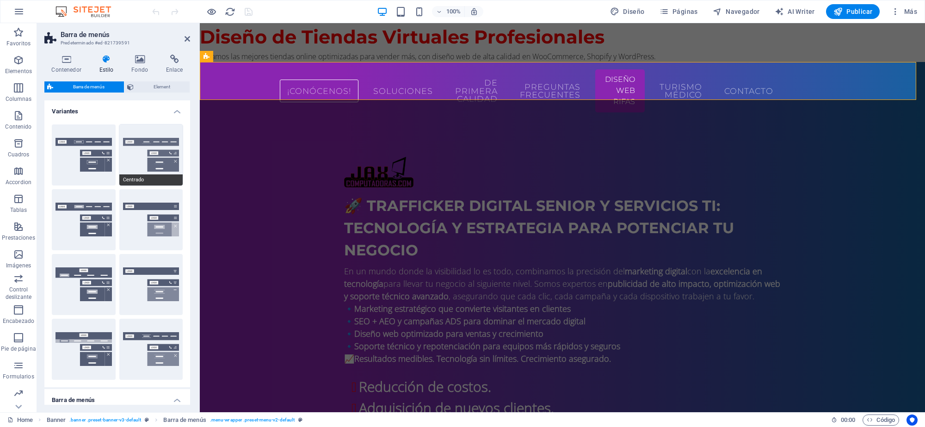
click at [146, 180] on span "Centrado" at bounding box center [151, 179] width 64 height 11
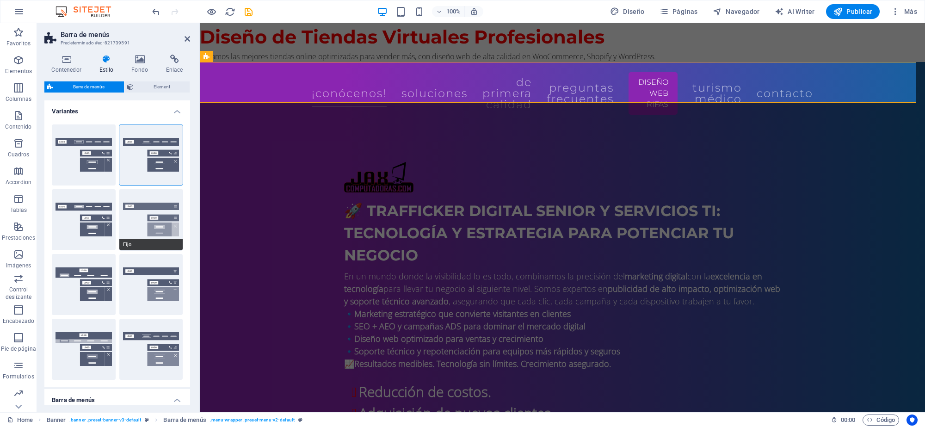
click at [133, 232] on button "Fijo" at bounding box center [151, 219] width 64 height 61
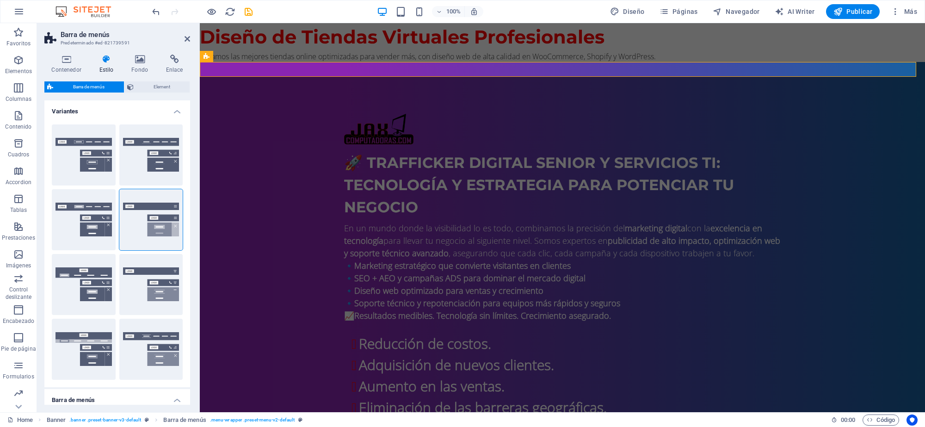
click at [174, 114] on h4 "Variantes" at bounding box center [117, 108] width 146 height 17
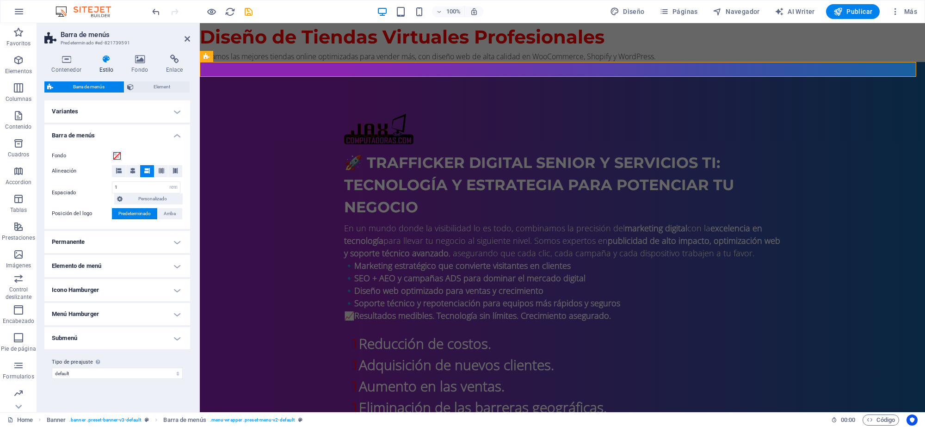
click at [176, 112] on h4 "Variantes" at bounding box center [117, 111] width 146 height 22
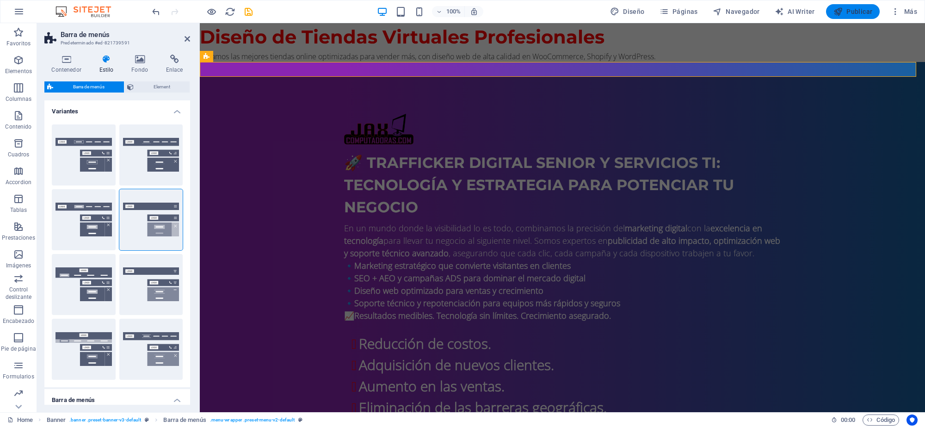
click at [859, 6] on button "Publicar" at bounding box center [853, 11] width 54 height 15
